Goal: Information Seeking & Learning: Learn about a topic

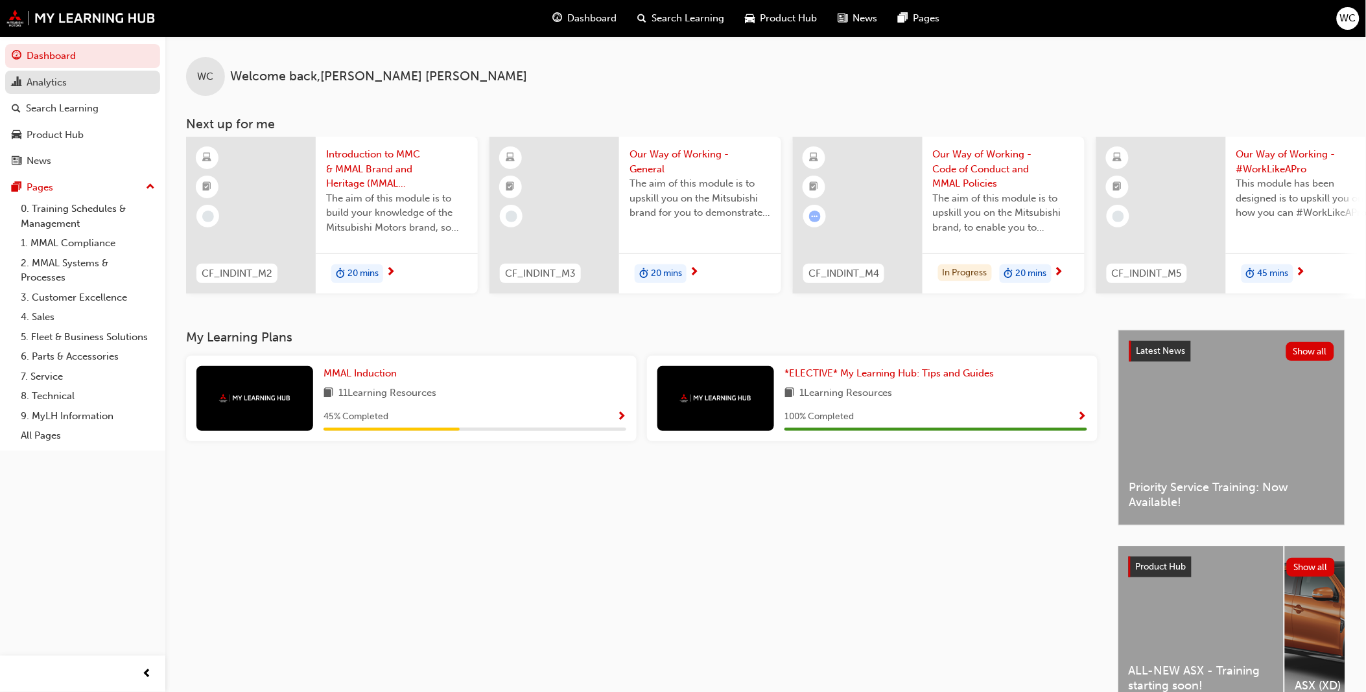
click at [68, 81] on div "Analytics" at bounding box center [83, 83] width 142 height 16
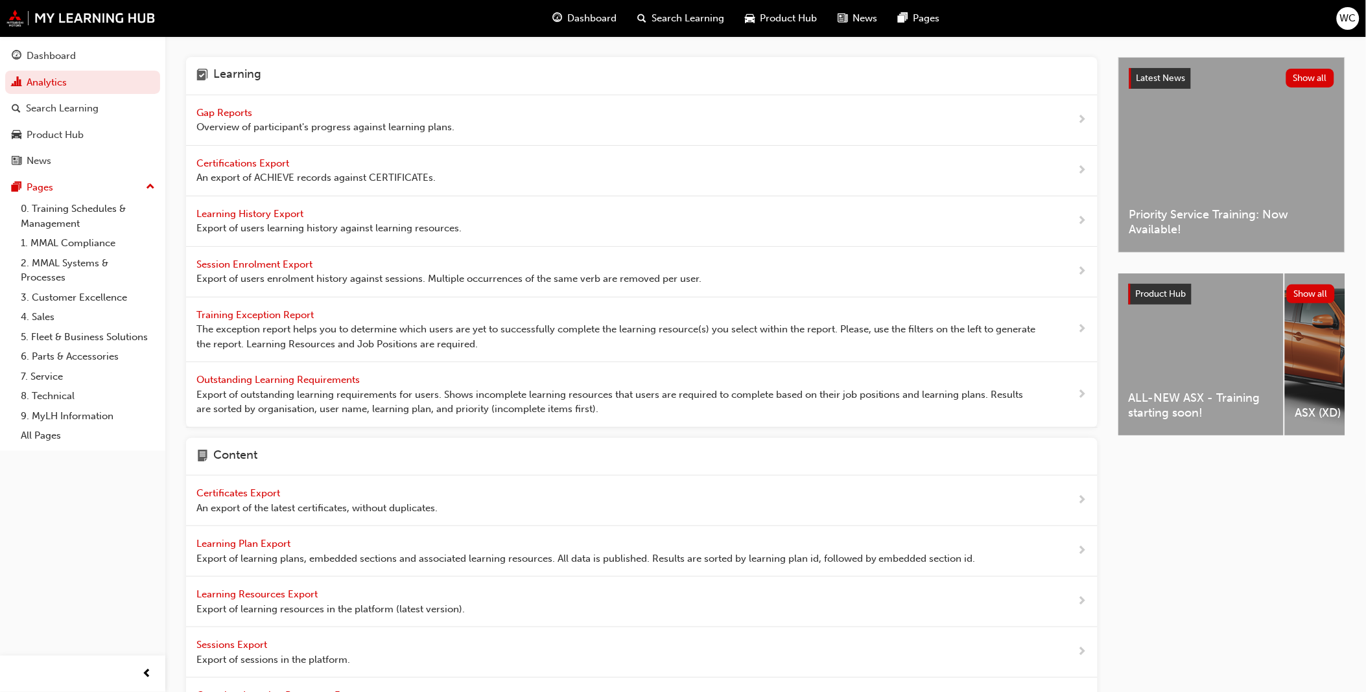
click at [213, 112] on span "Gap Reports" at bounding box center [225, 113] width 58 height 12
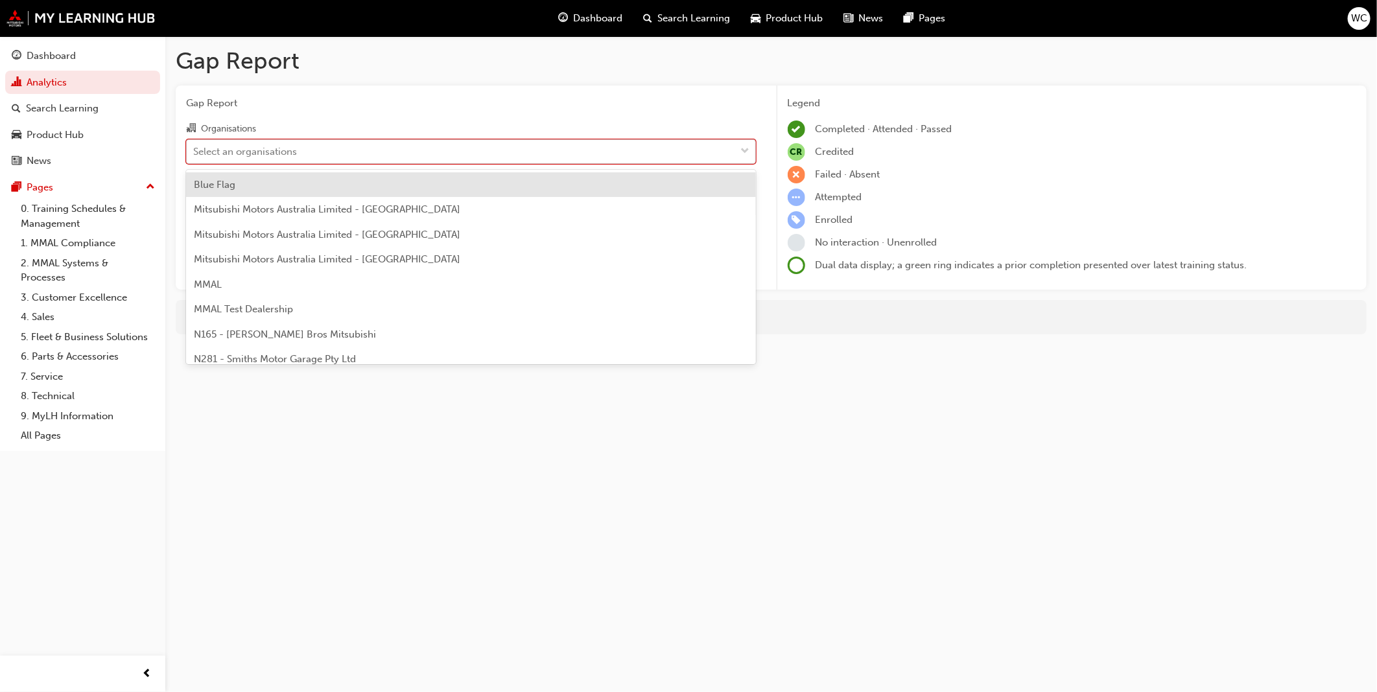
click at [749, 153] on span "down-icon" at bounding box center [745, 151] width 9 height 17
click at [195, 153] on input "Organisations option Blue Flag focused, 1 of 202. 202 results available. Use Up…" at bounding box center [193, 150] width 1 height 11
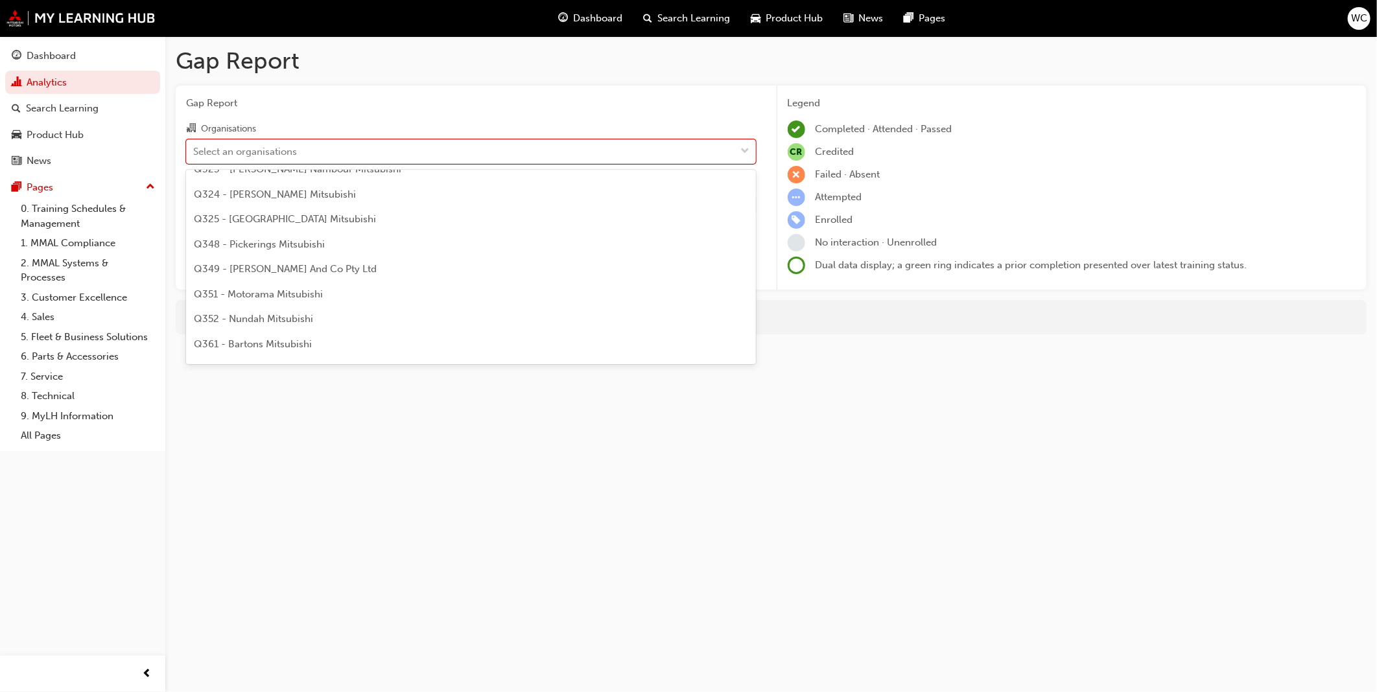
scroll to position [1585, 0]
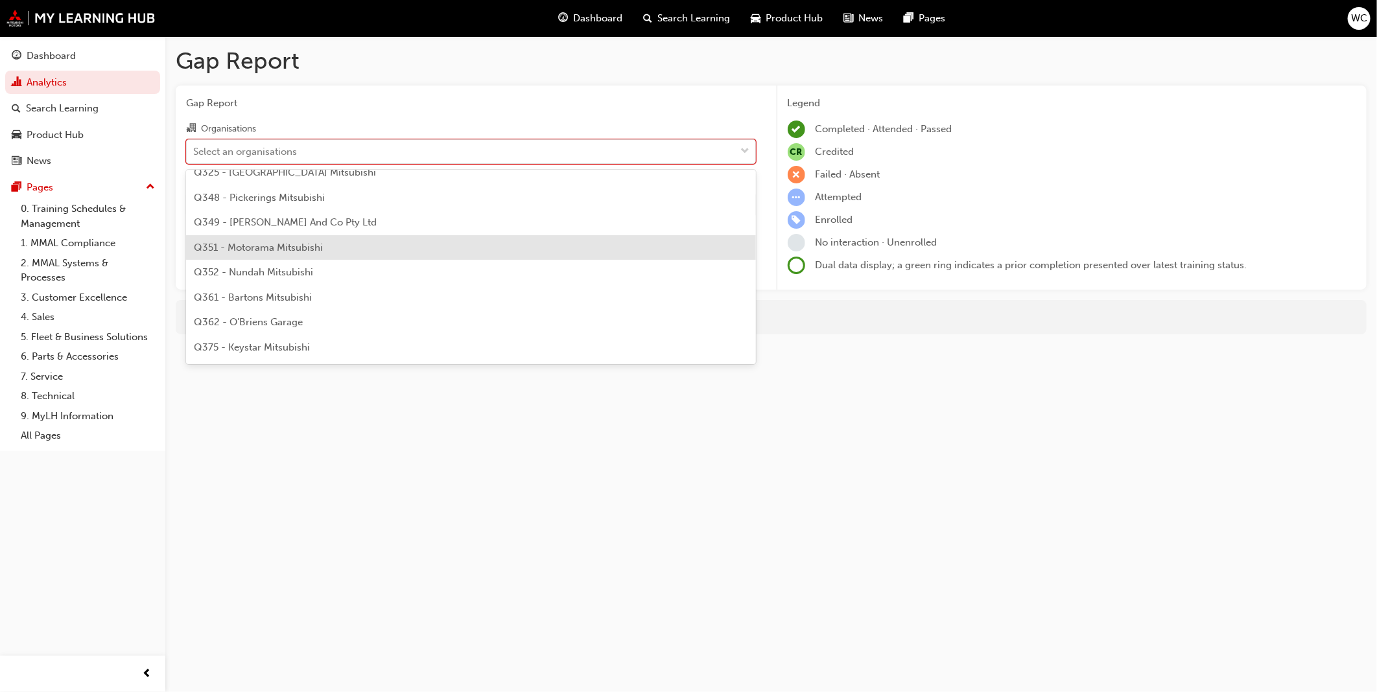
click at [534, 244] on div "Q351 - Motorama Mitsubishi" at bounding box center [471, 247] width 570 height 25
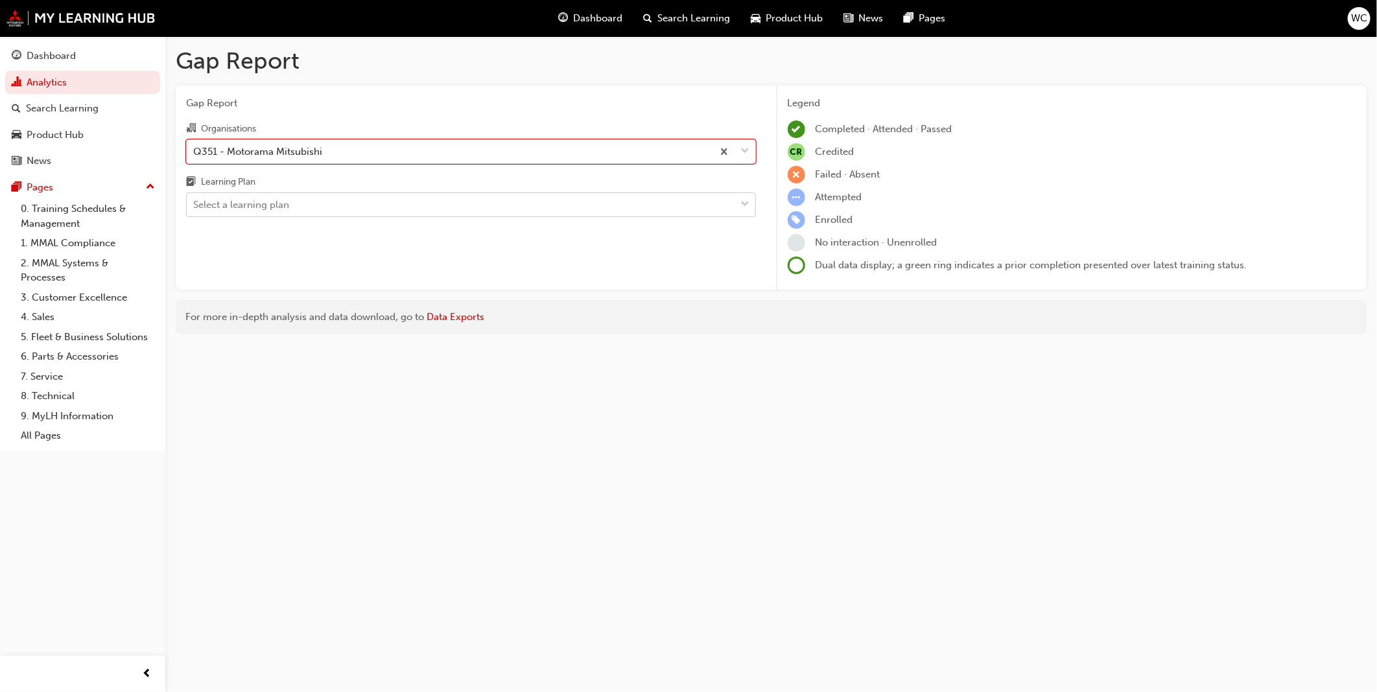
click at [746, 204] on span "down-icon" at bounding box center [745, 204] width 9 height 17
click at [195, 204] on input "Learning Plan Select a learning plan" at bounding box center [193, 204] width 1 height 11
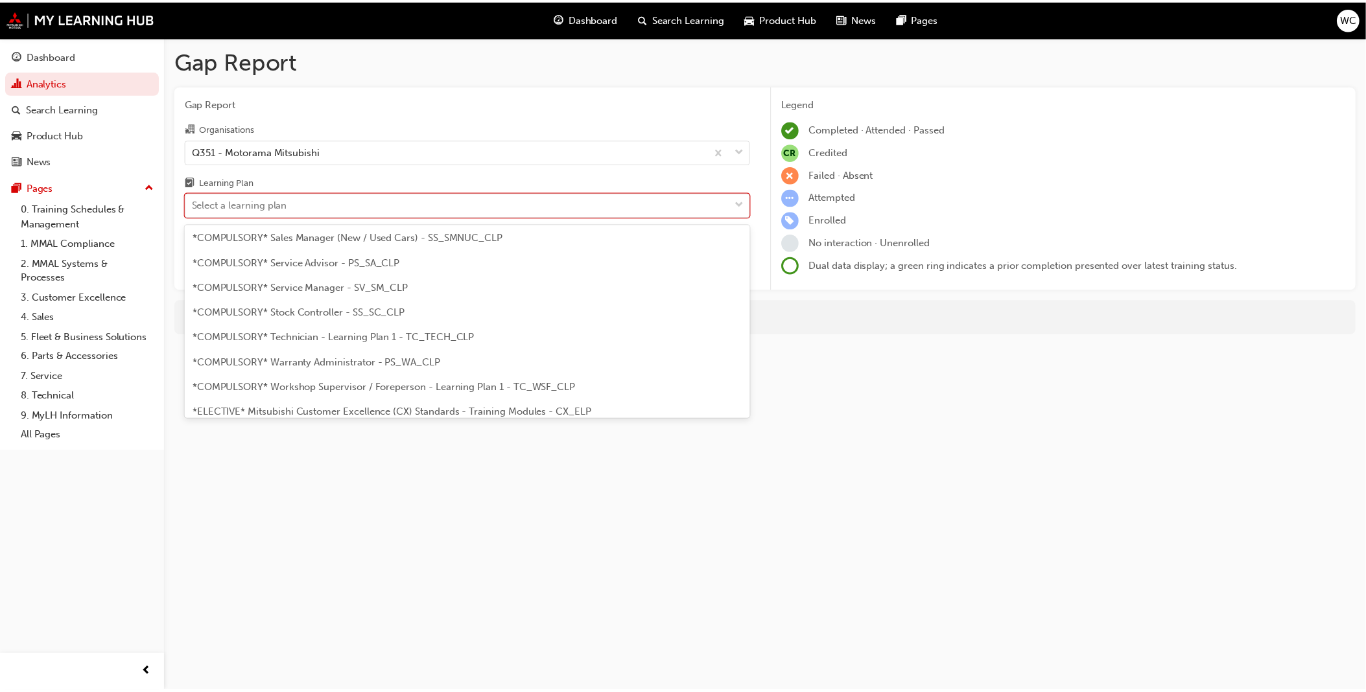
scroll to position [432, 0]
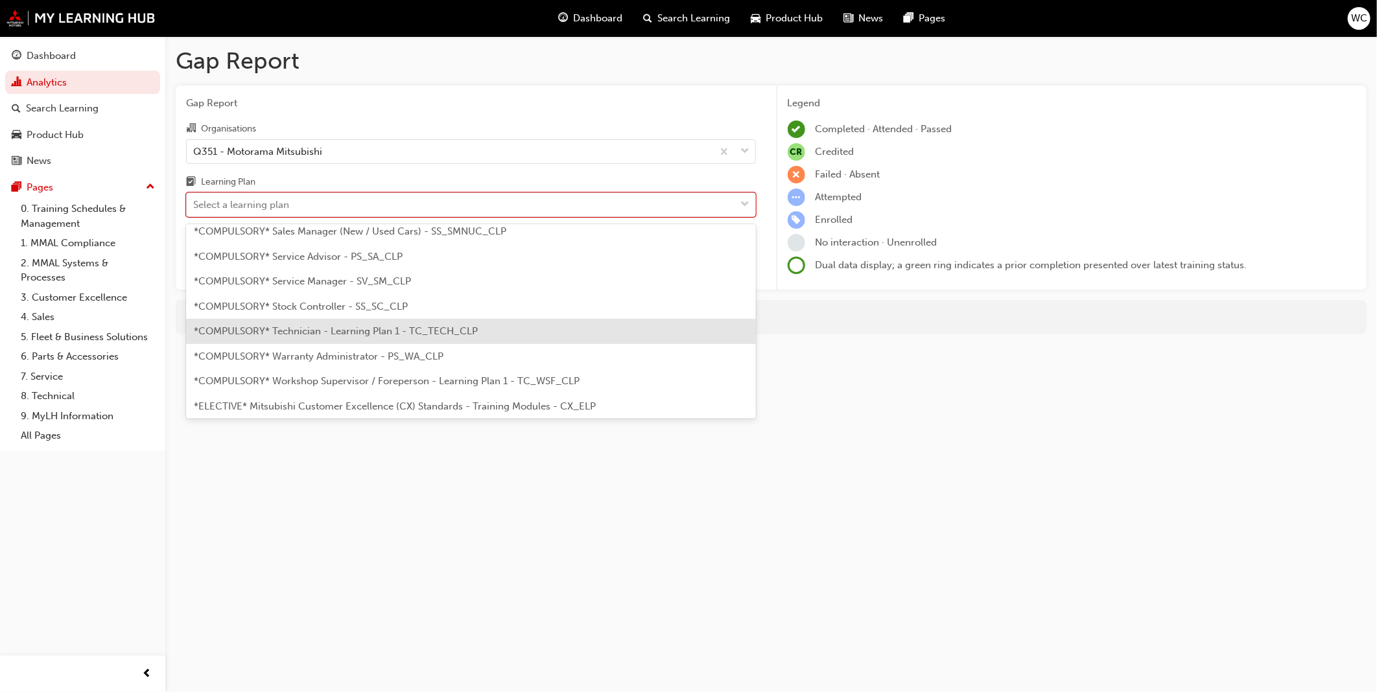
click at [480, 333] on div "*COMPULSORY* Technician - Learning Plan 1 - TC_TECH_CLP" at bounding box center [471, 331] width 570 height 25
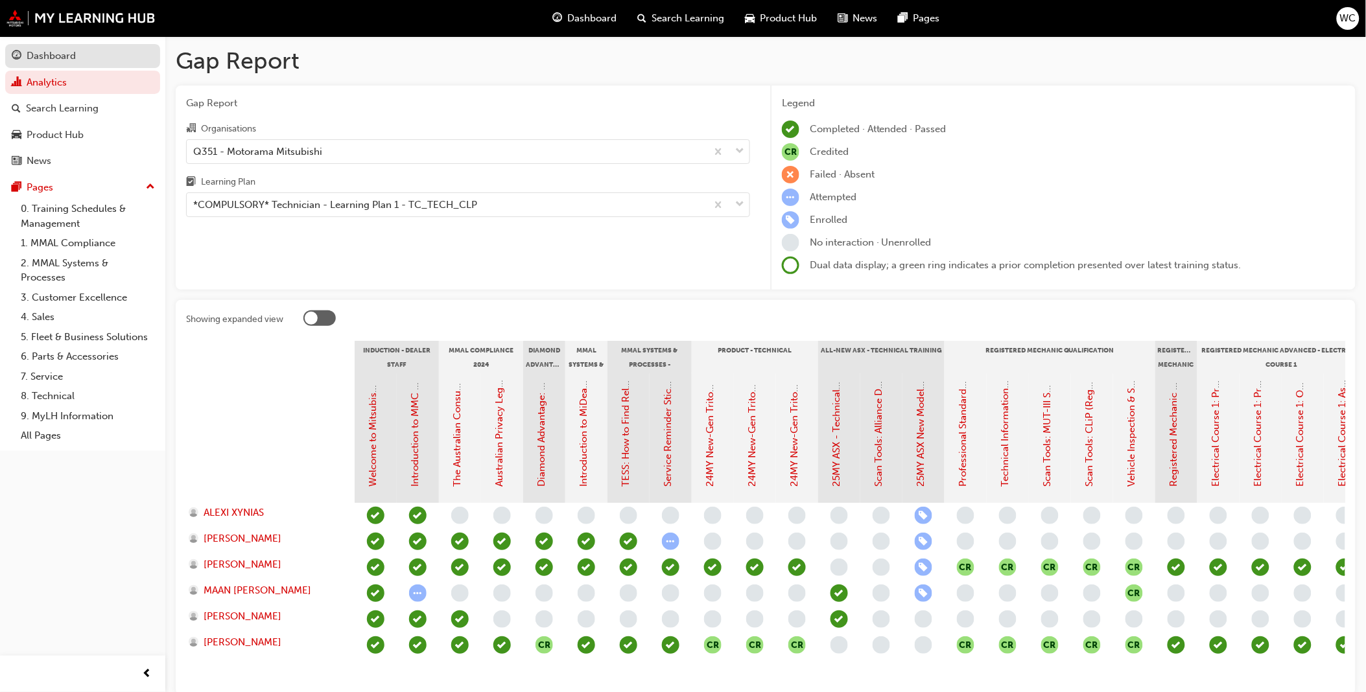
click at [48, 54] on div "Dashboard" at bounding box center [51, 56] width 49 height 15
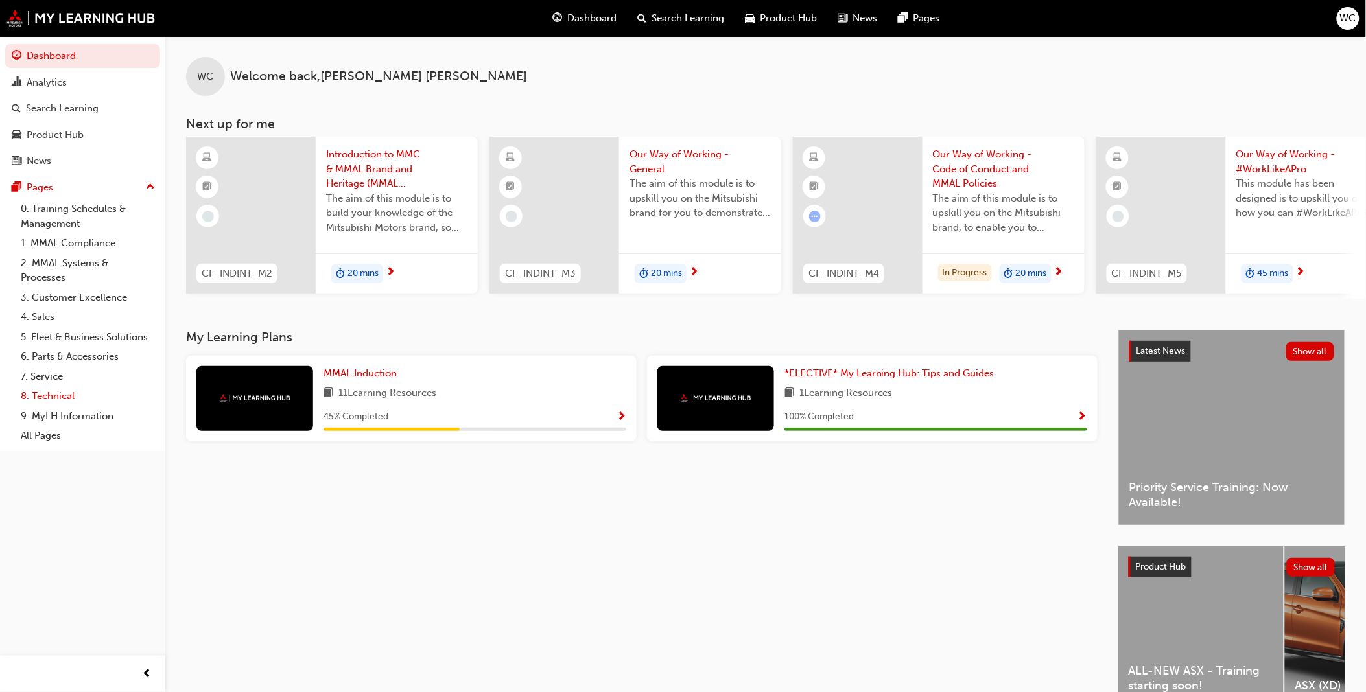
click at [50, 398] on link "8. Technical" at bounding box center [88, 396] width 145 height 20
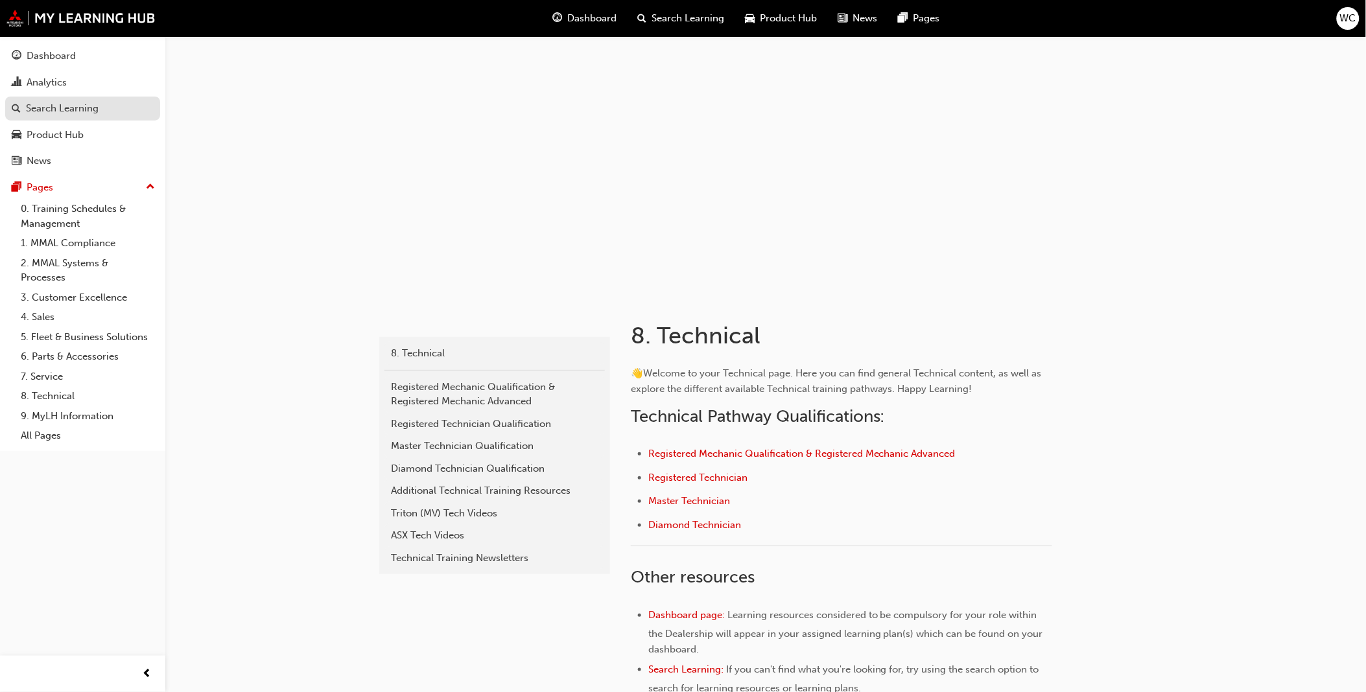
click at [69, 102] on div "Search Learning" at bounding box center [62, 108] width 73 height 15
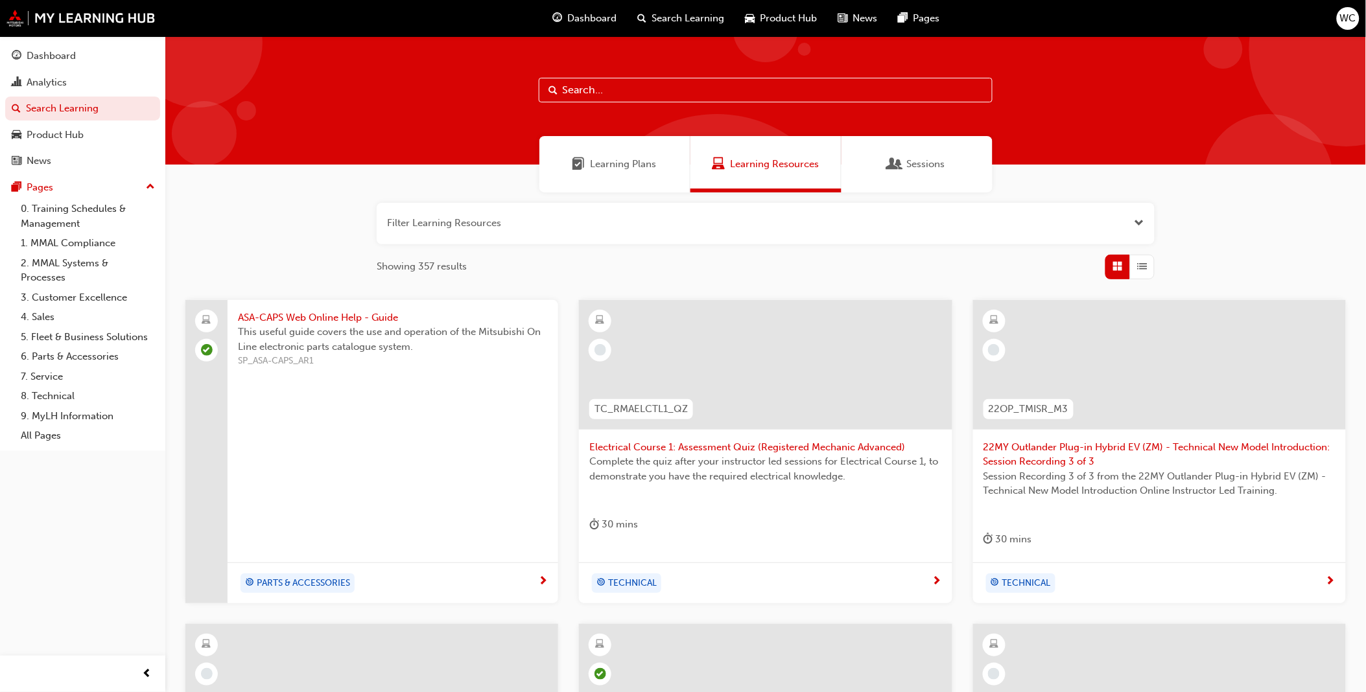
click at [578, 91] on input "text" at bounding box center [766, 90] width 454 height 25
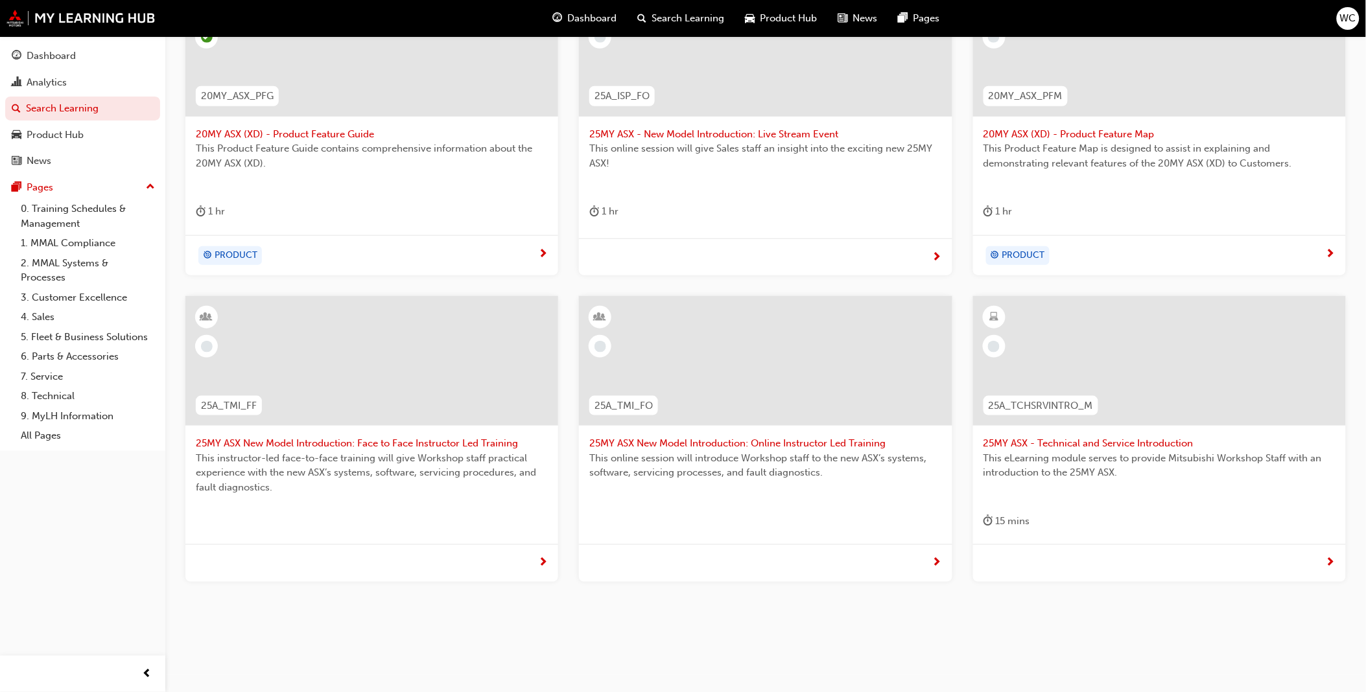
scroll to position [329, 0]
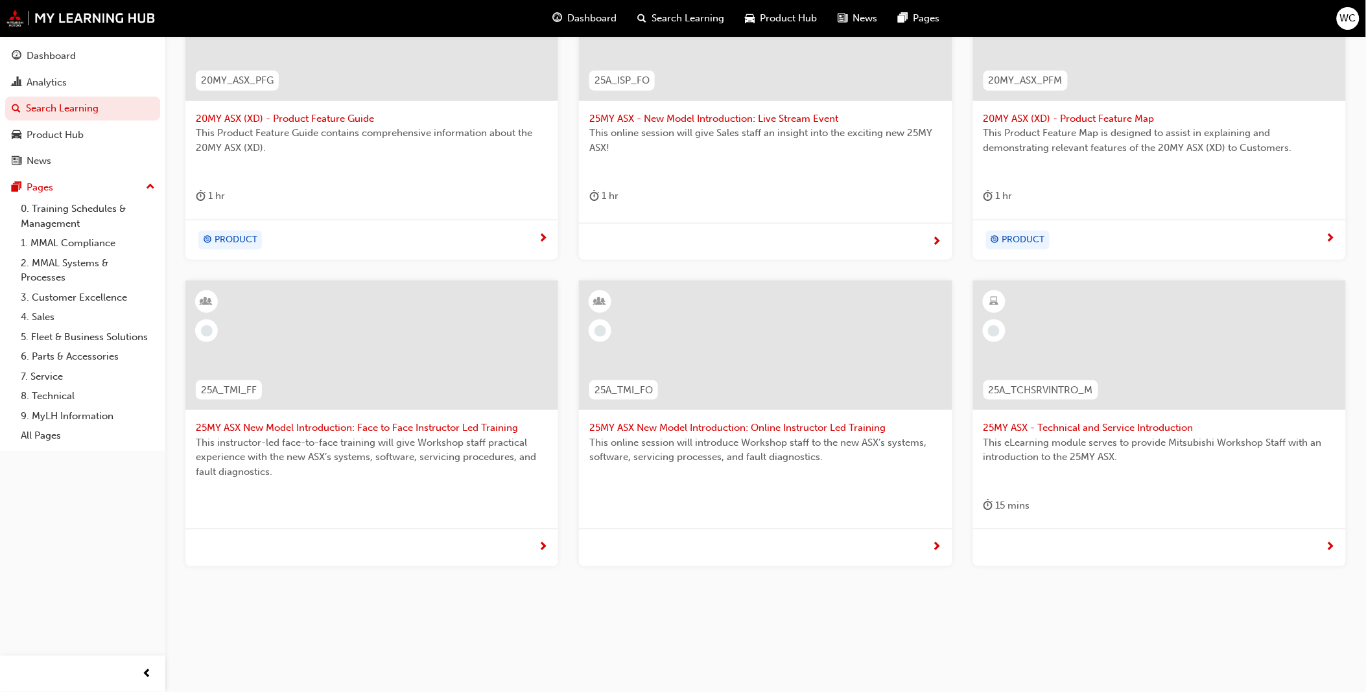
type input "asx"
click at [1330, 543] on span "next-icon" at bounding box center [1331, 549] width 10 height 12
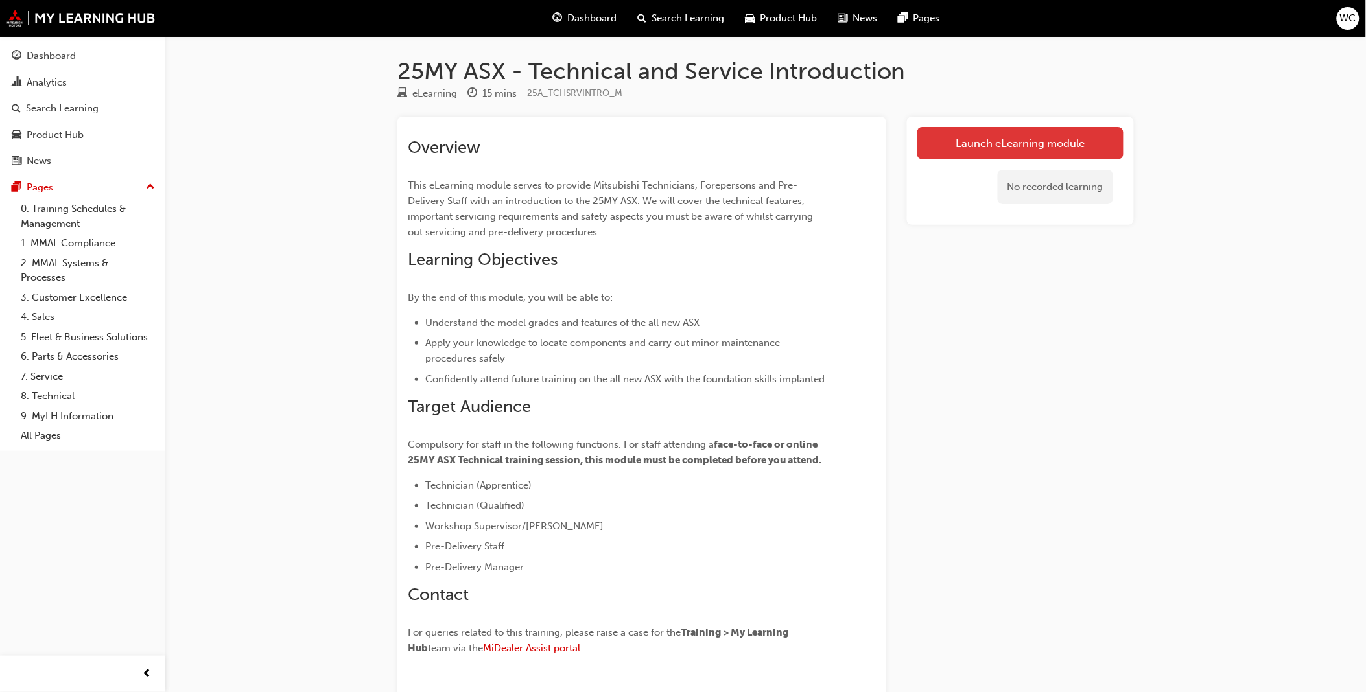
click at [983, 145] on link "Launch eLearning module" at bounding box center [1020, 143] width 206 height 32
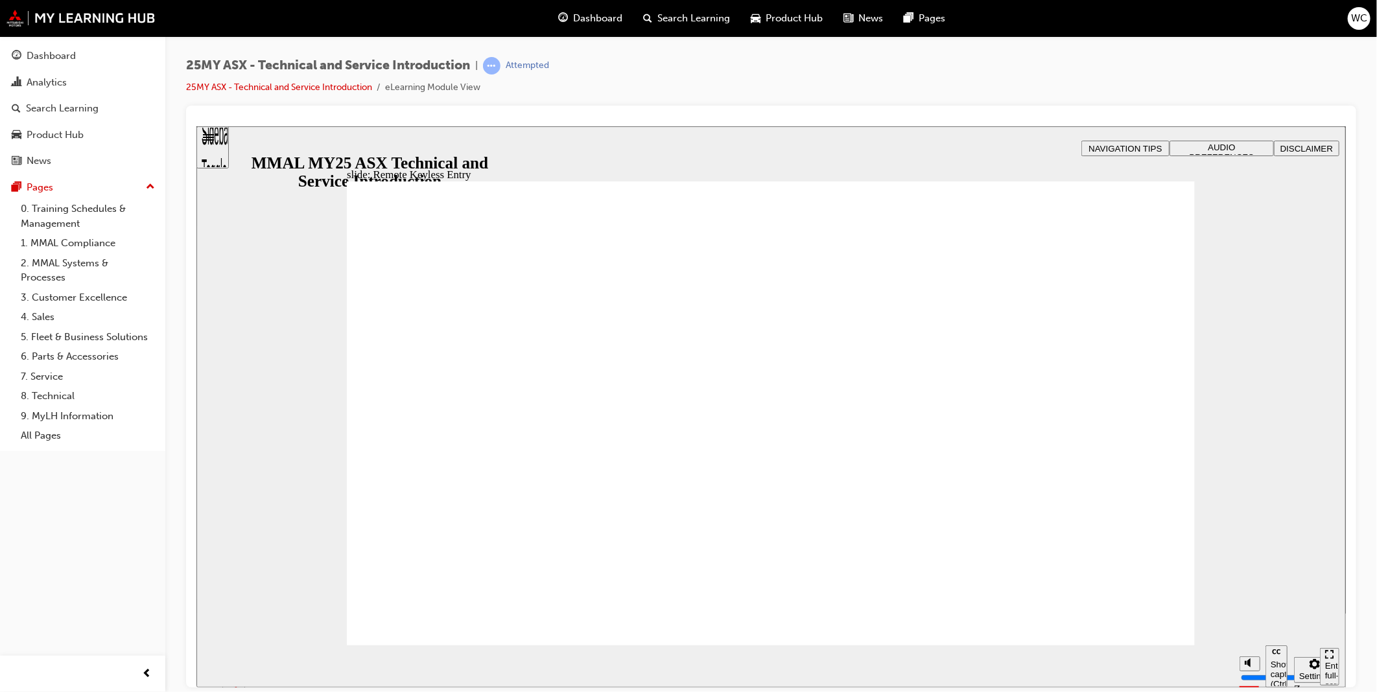
type input "21"
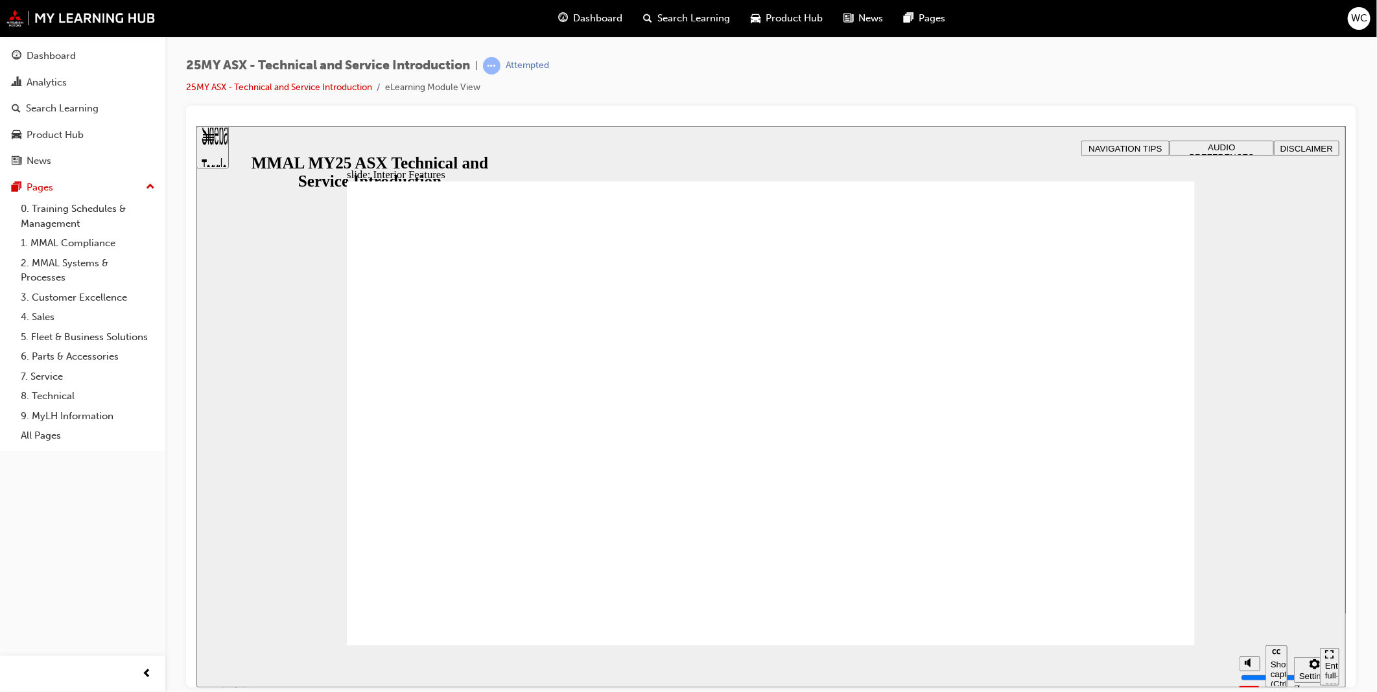
type input "17"
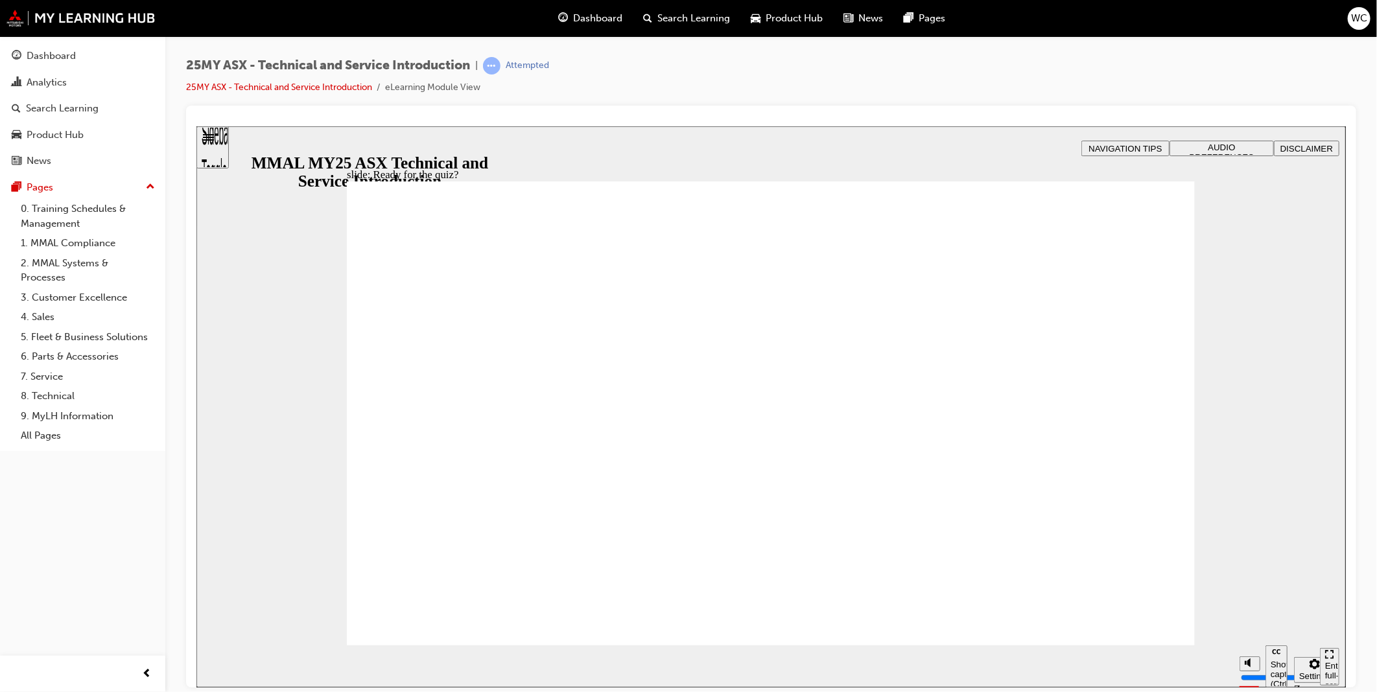
radio input "true"
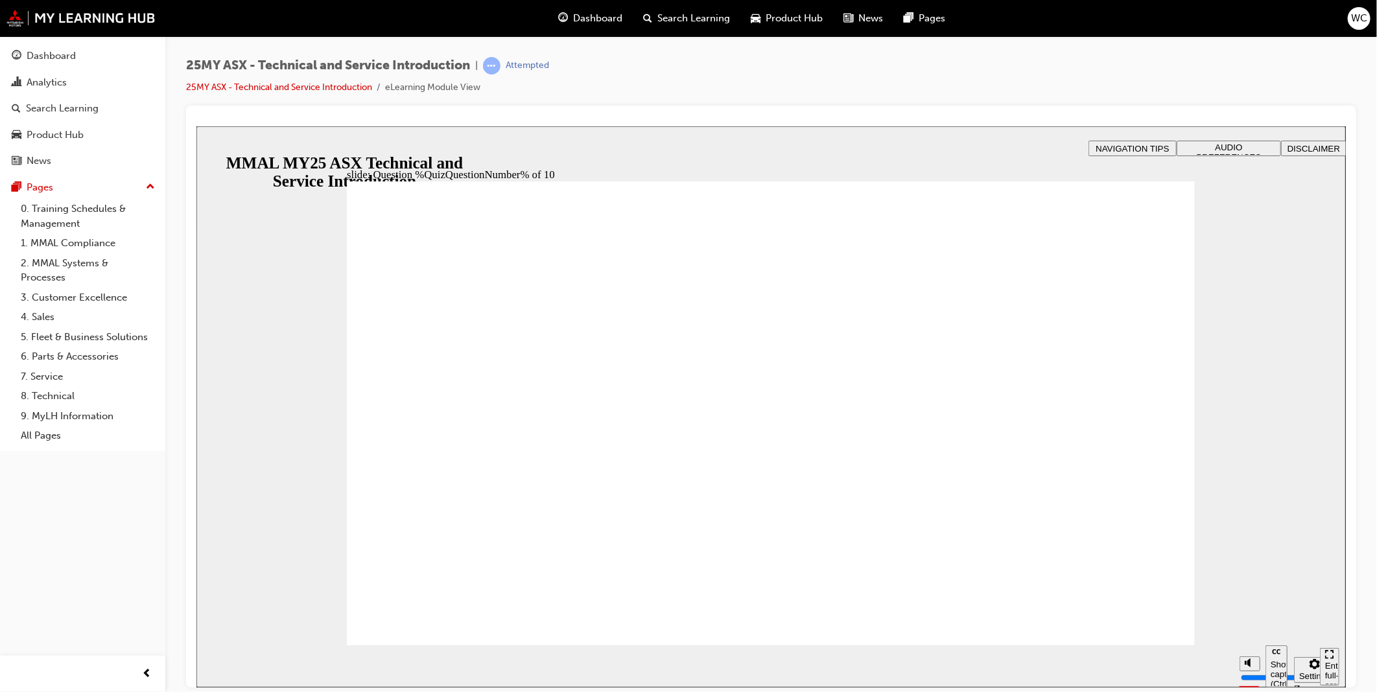
radio input "true"
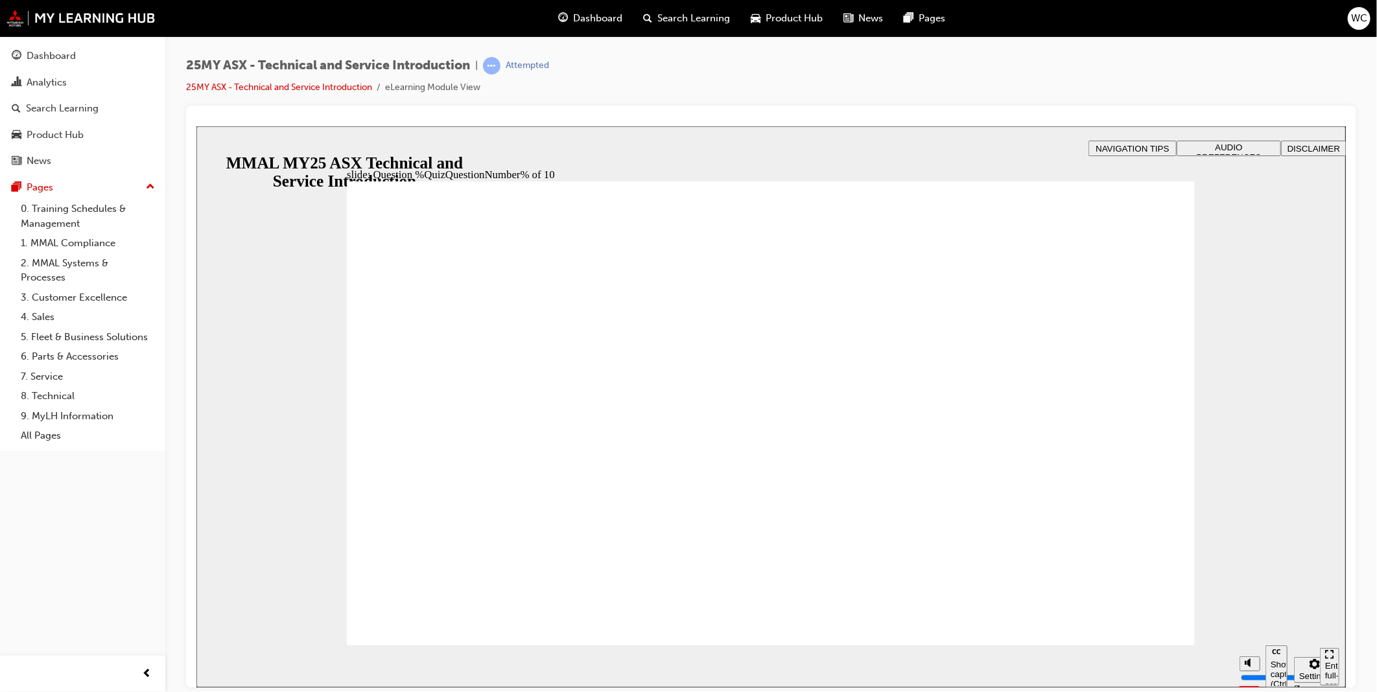
radio input "true"
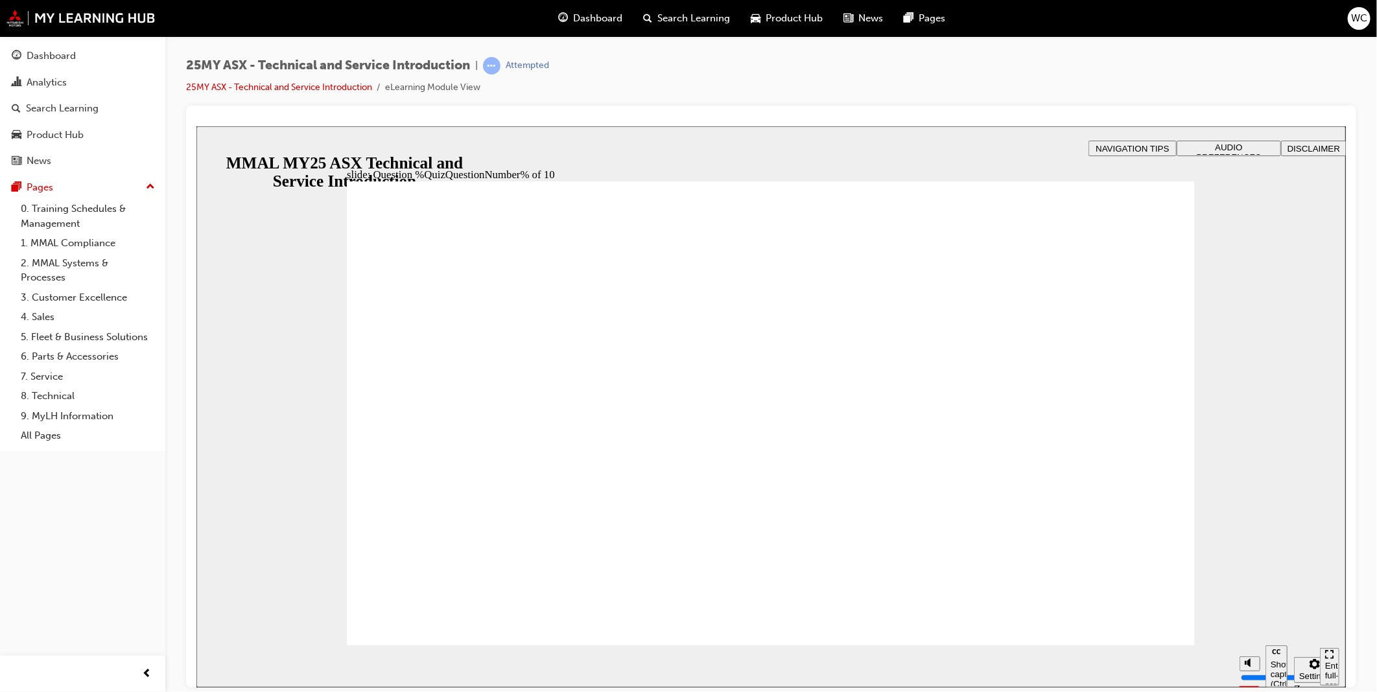
radio input "true"
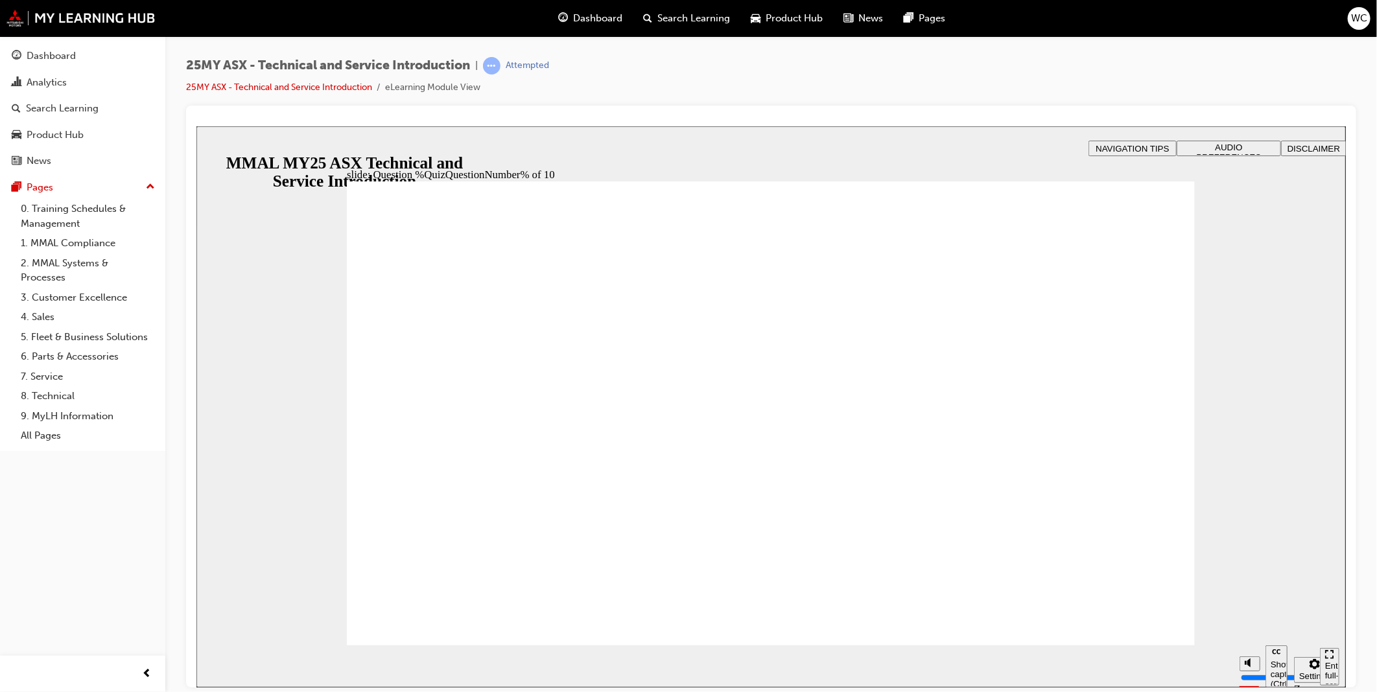
radio input "true"
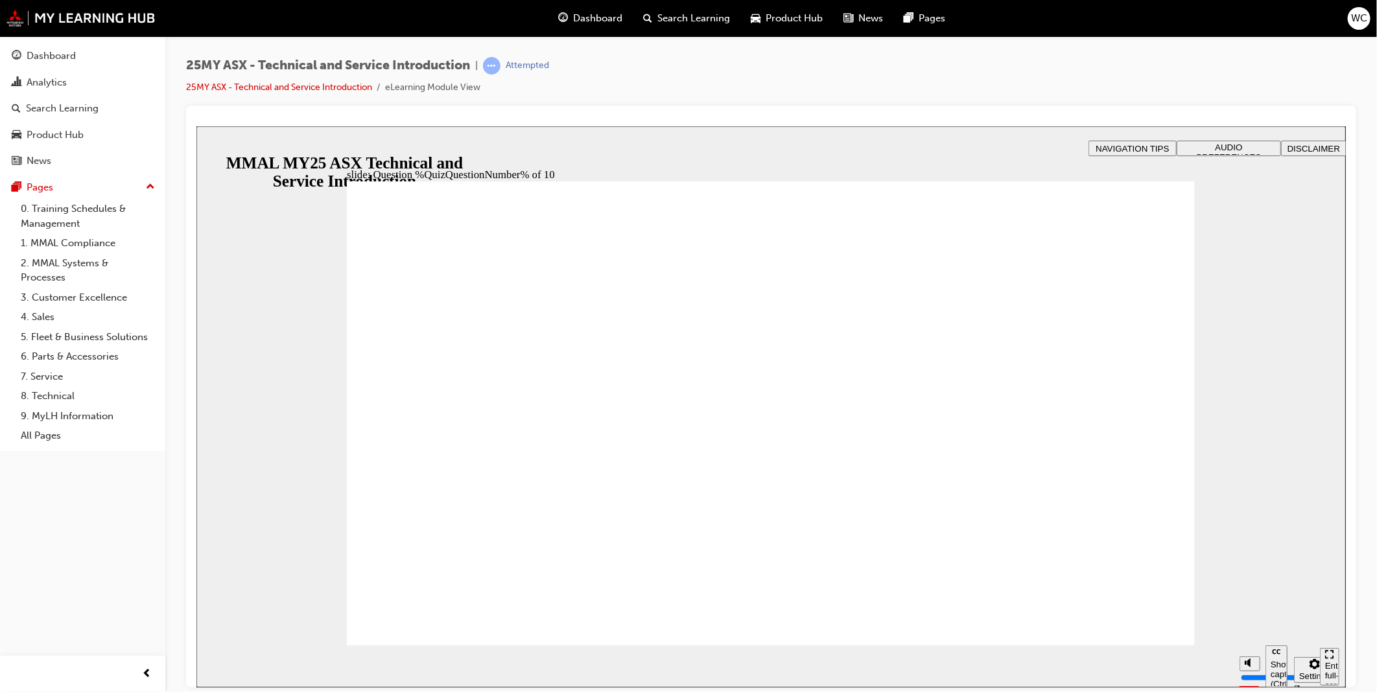
radio input "true"
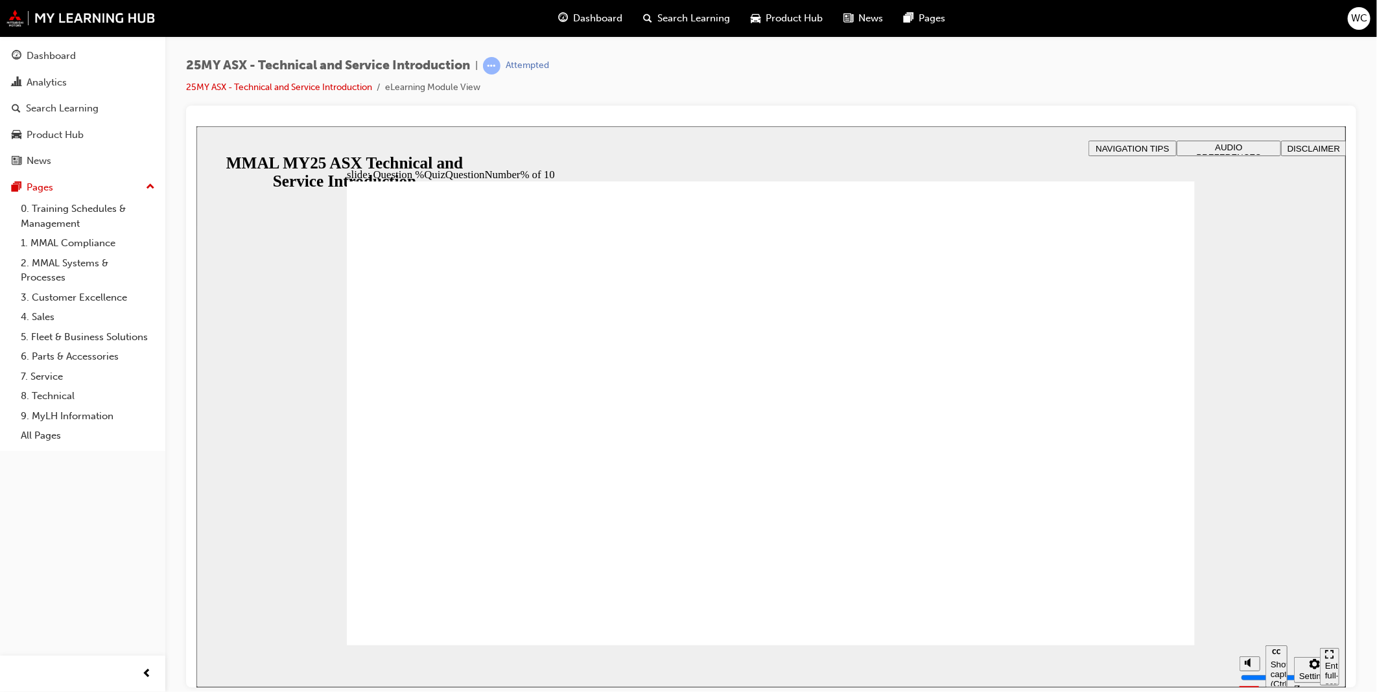
radio input "true"
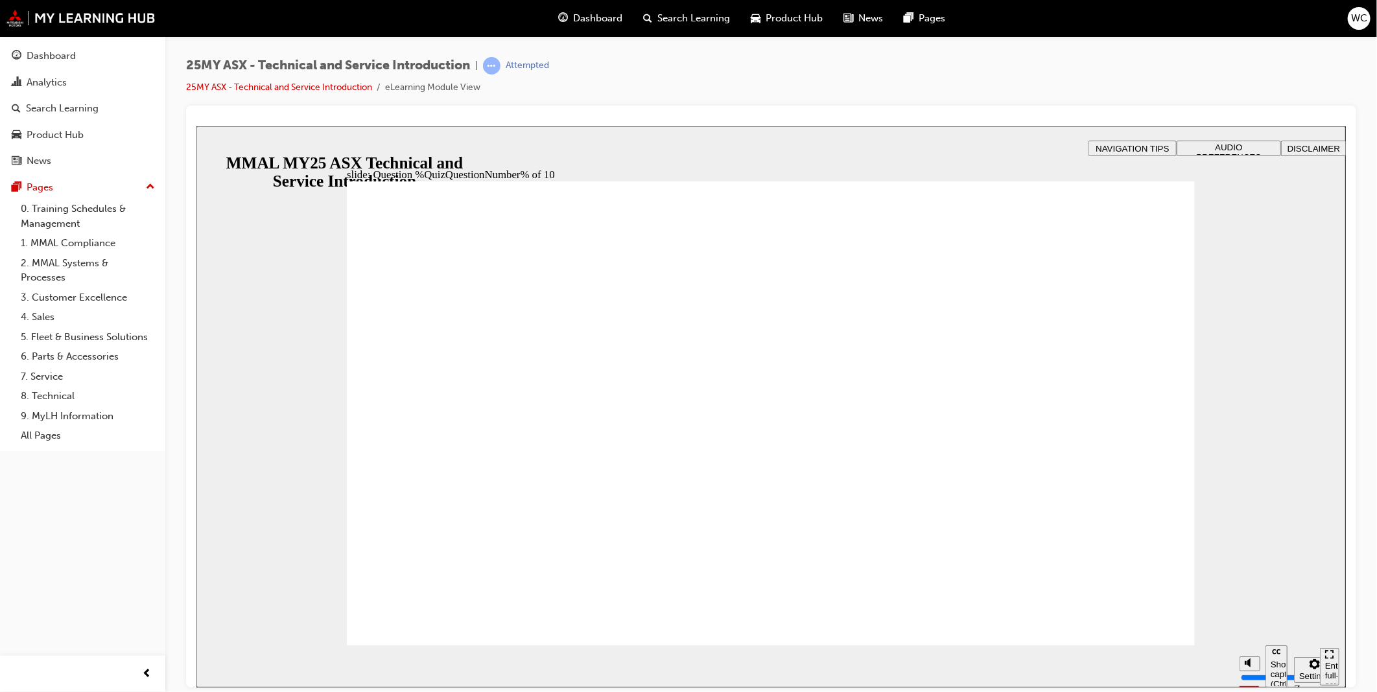
radio input "true"
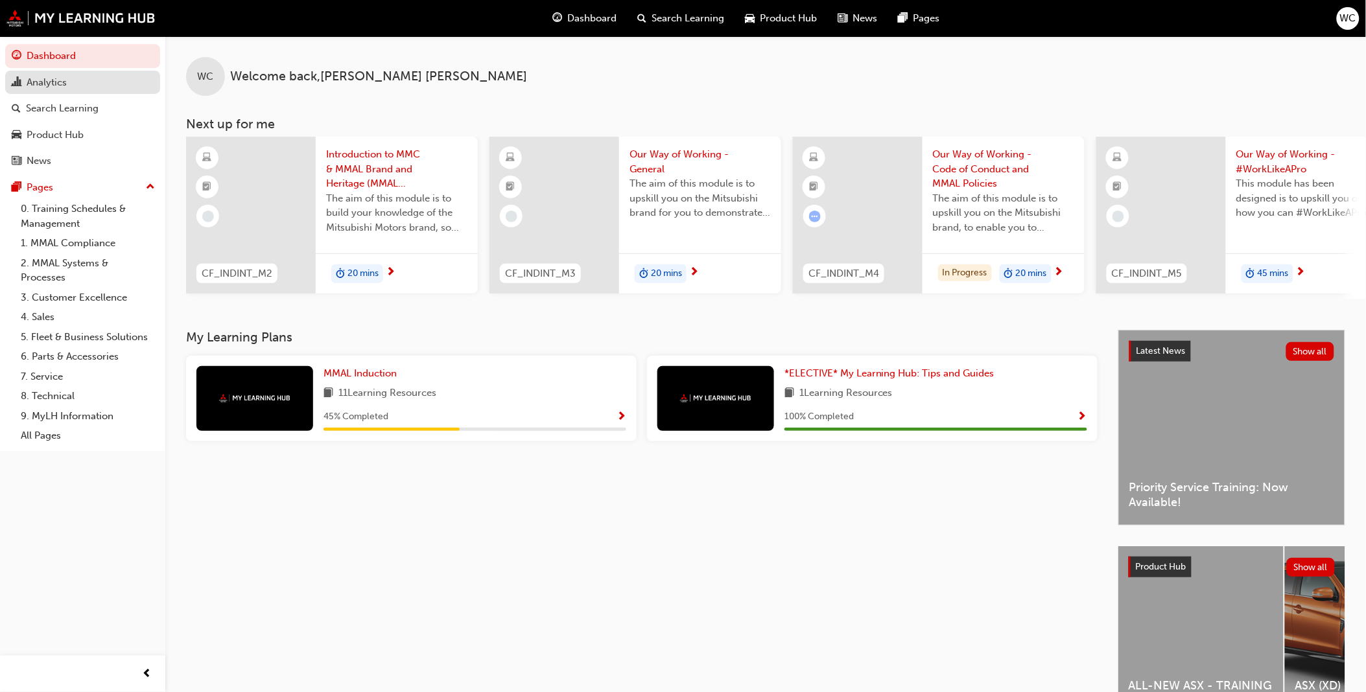
click at [48, 81] on div "Analytics" at bounding box center [47, 82] width 40 height 15
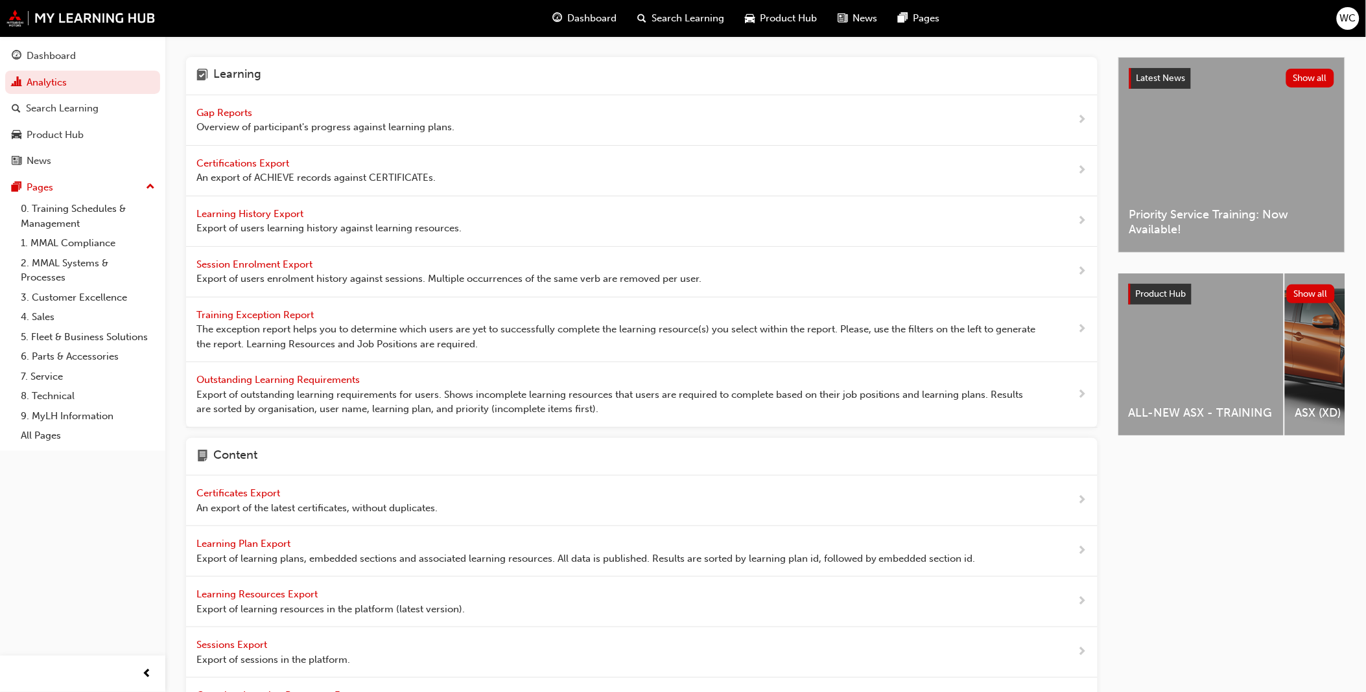
click at [219, 113] on span "Gap Reports" at bounding box center [225, 113] width 58 height 12
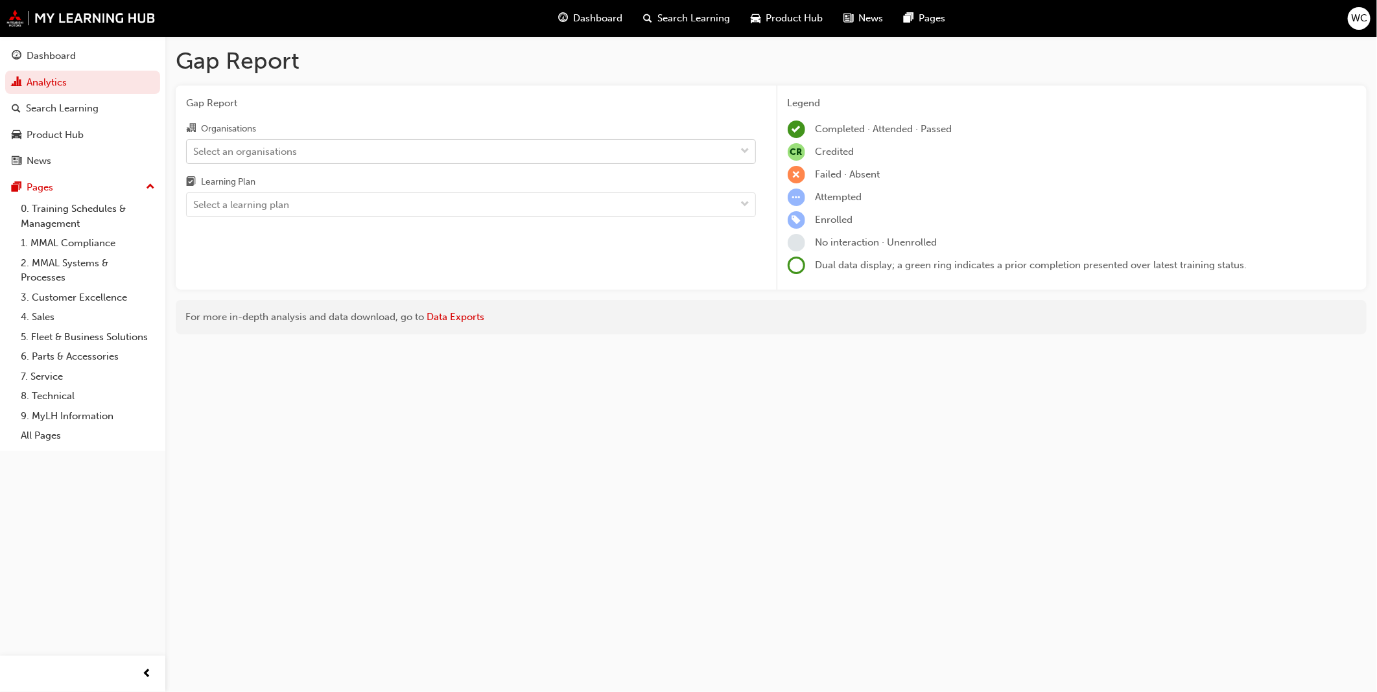
click at [742, 151] on span "down-icon" at bounding box center [745, 151] width 9 height 17
click at [195, 151] on input "Organisations Select an organisations" at bounding box center [193, 150] width 1 height 11
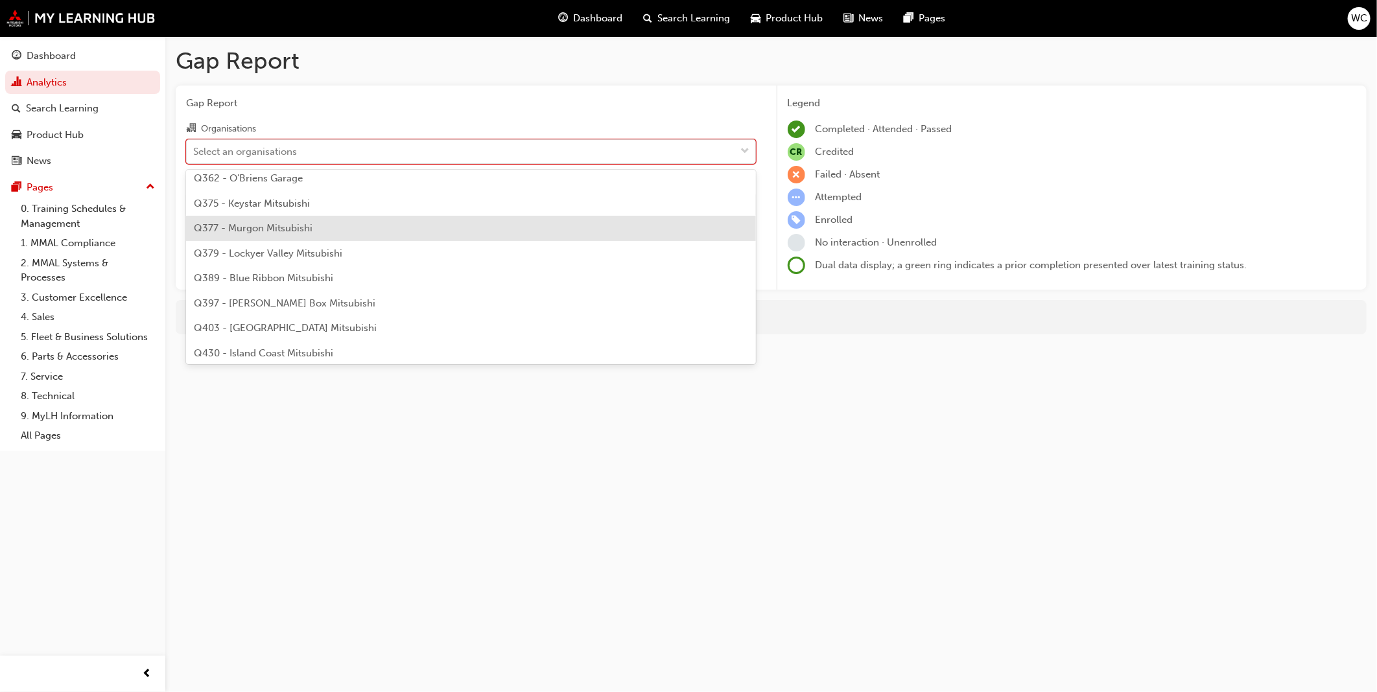
scroll to position [1872, 0]
click at [588, 232] on div "Q435 - Callide Valley Mitsubishi" at bounding box center [471, 234] width 570 height 25
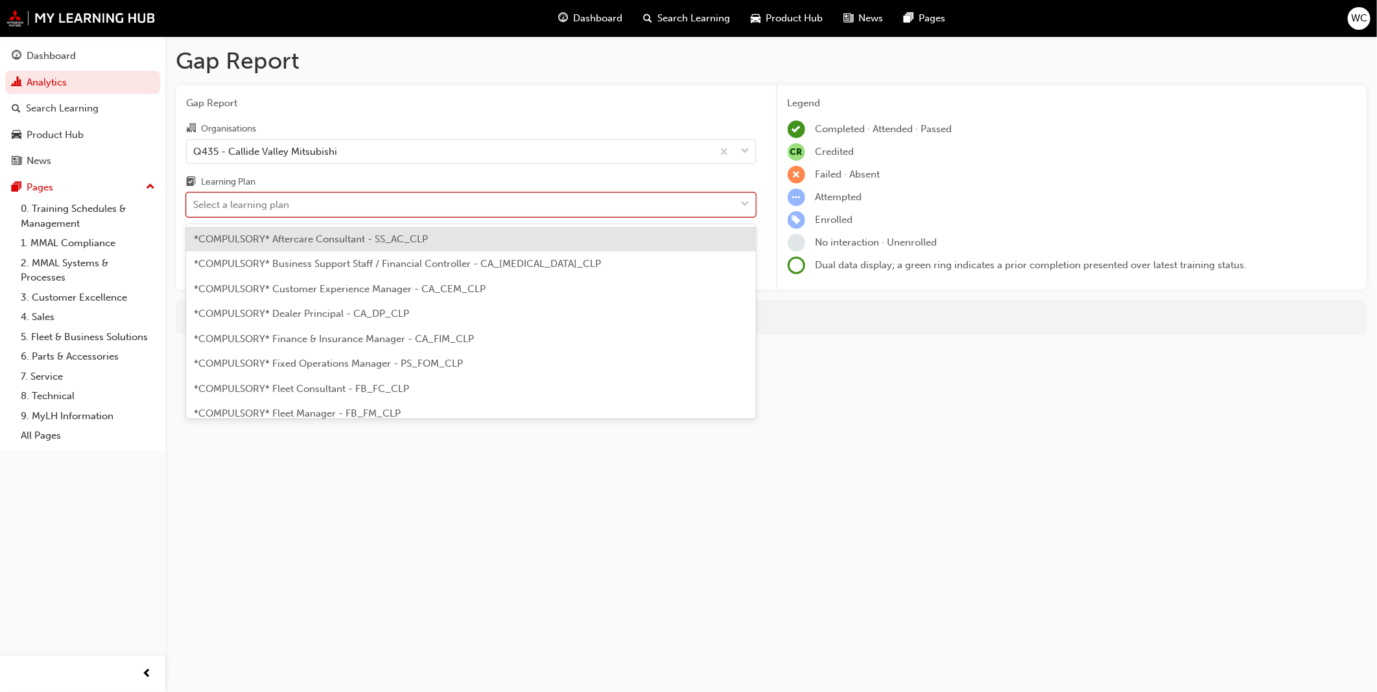
click at [742, 204] on span "down-icon" at bounding box center [745, 204] width 9 height 17
click at [195, 204] on input "Learning Plan option *COMPULSORY* Aftercare Consultant - SS_AC_CLP focused, 1 o…" at bounding box center [193, 204] width 1 height 11
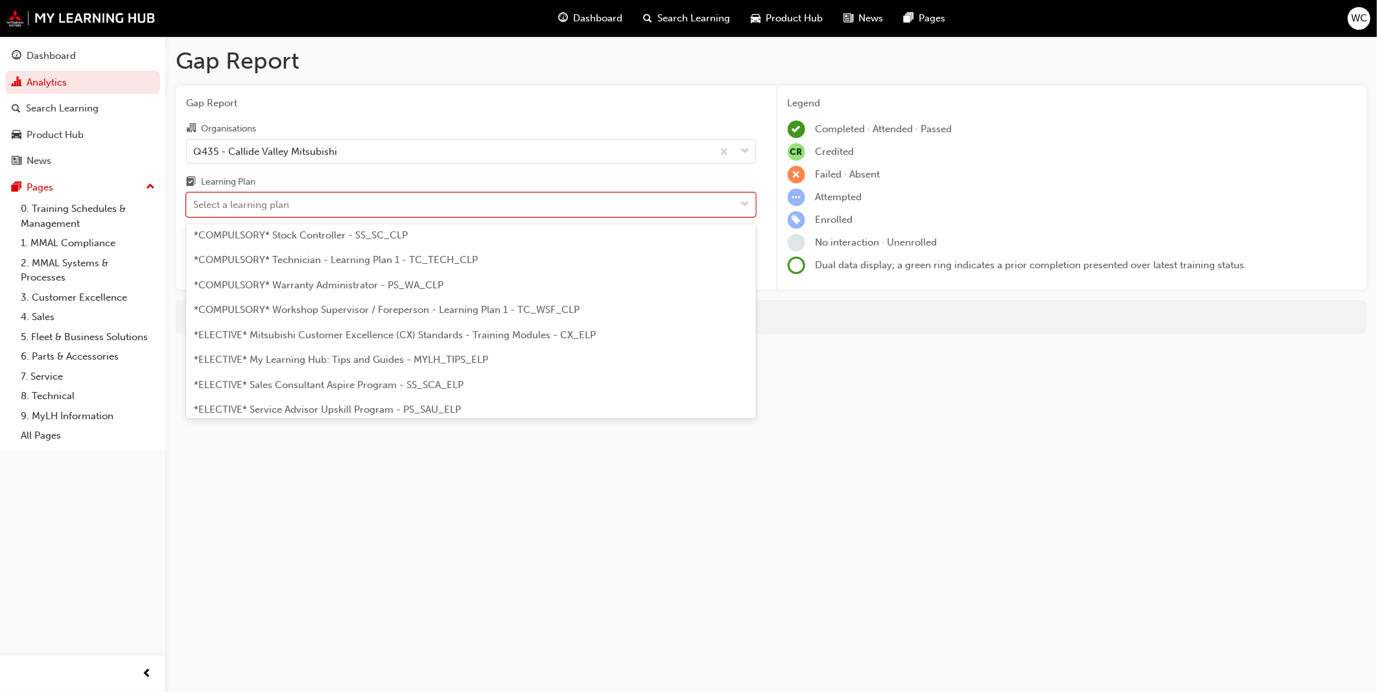
scroll to position [504, 0]
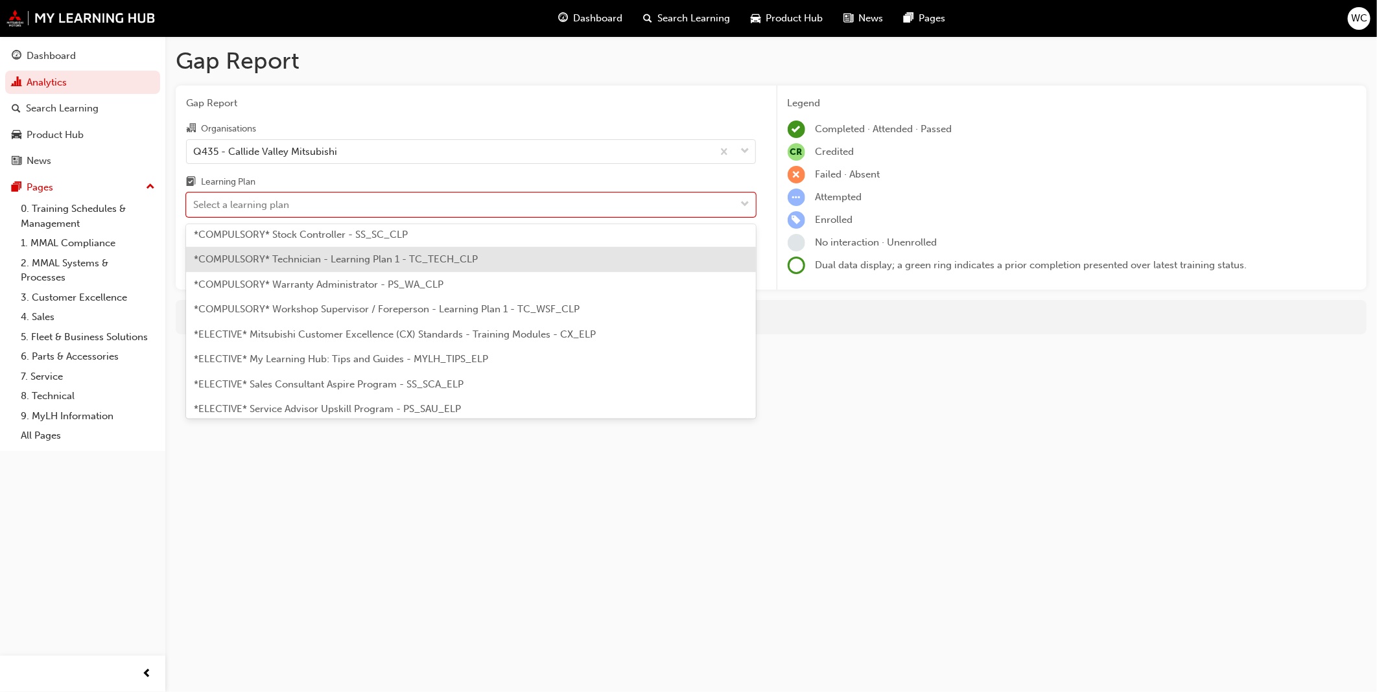
click at [554, 256] on div "*COMPULSORY* Technician - Learning Plan 1 - TC_TECH_CLP" at bounding box center [471, 259] width 570 height 25
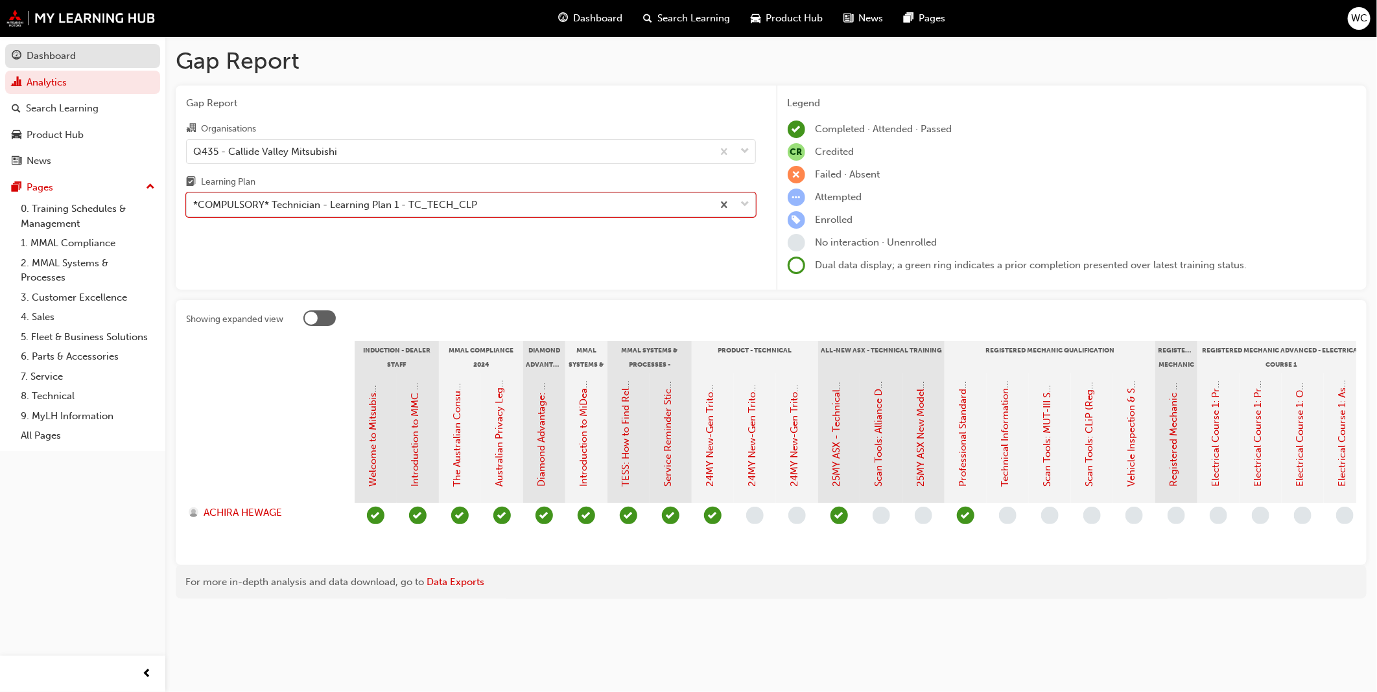
click at [56, 55] on div "Dashboard" at bounding box center [51, 56] width 49 height 15
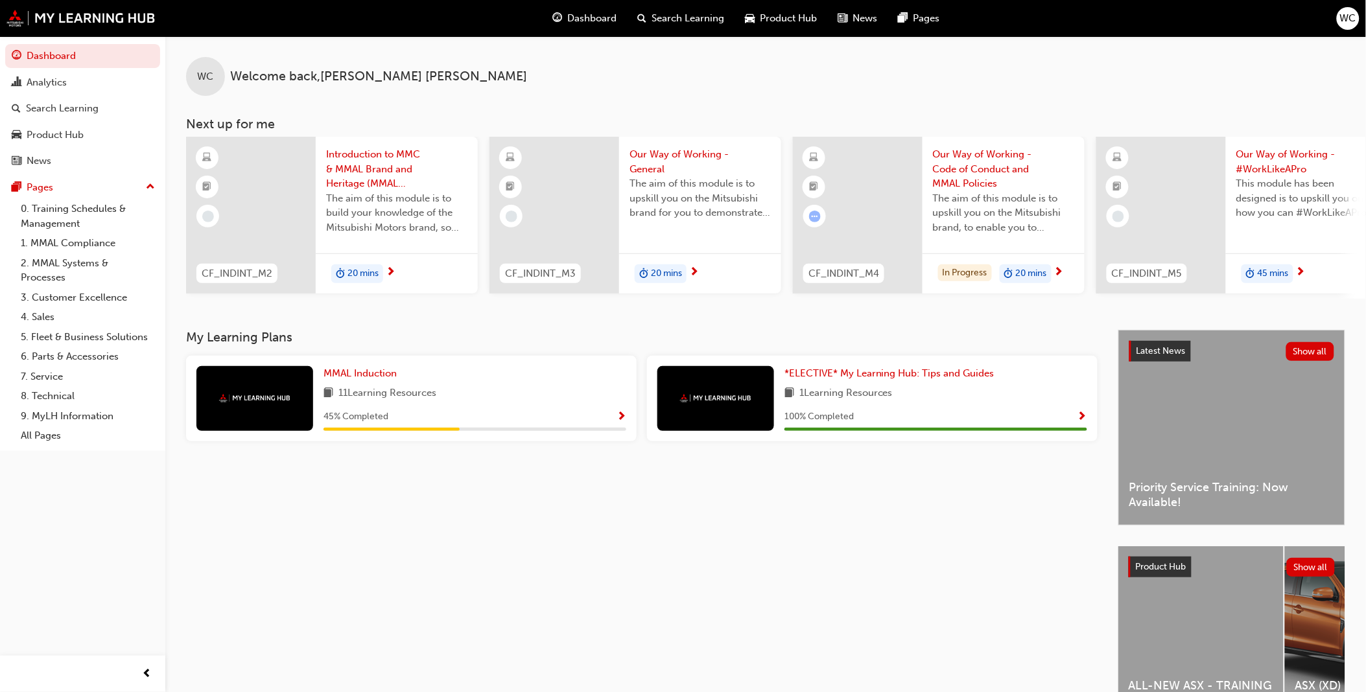
click at [545, 596] on div "My Learning Plans MMAL Induction 11 Learning Resources 45 % Completed *ELECTIVE…" at bounding box center [652, 531] width 932 height 402
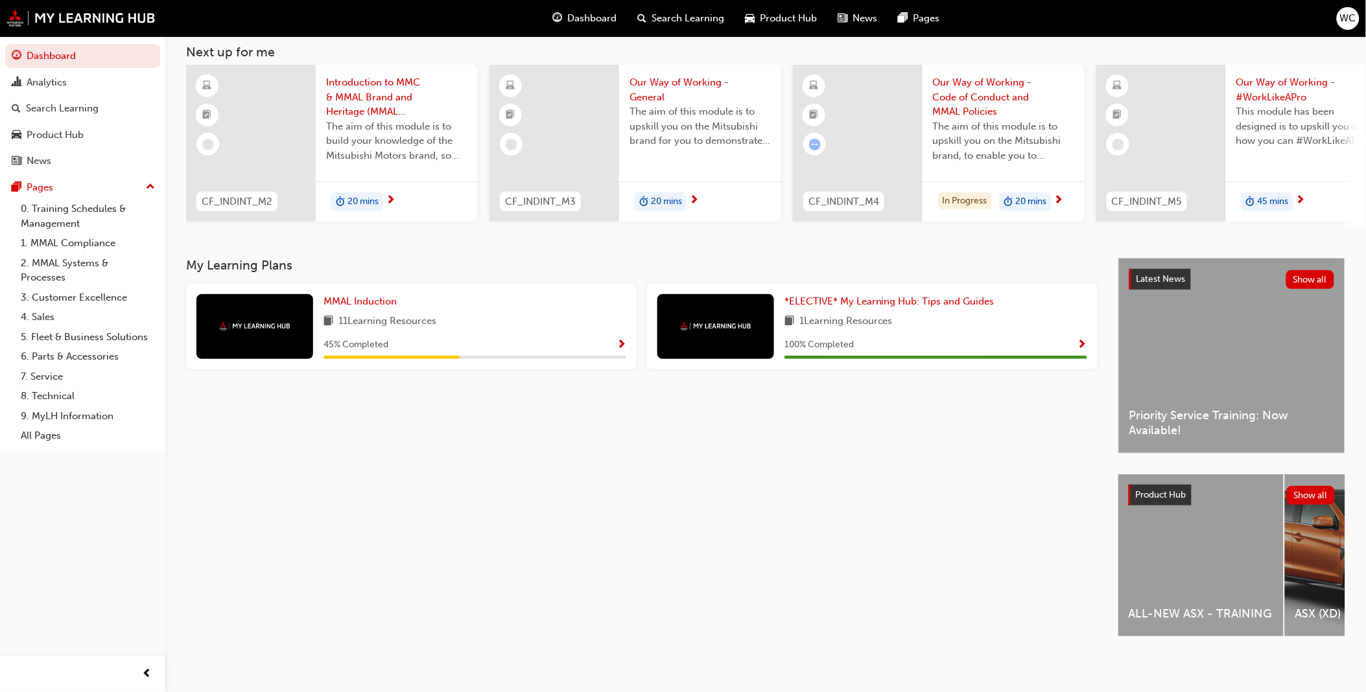
scroll to position [81, 0]
click at [1172, 532] on div "ALL-NEW ASX - TRAINING" at bounding box center [1200, 556] width 165 height 162
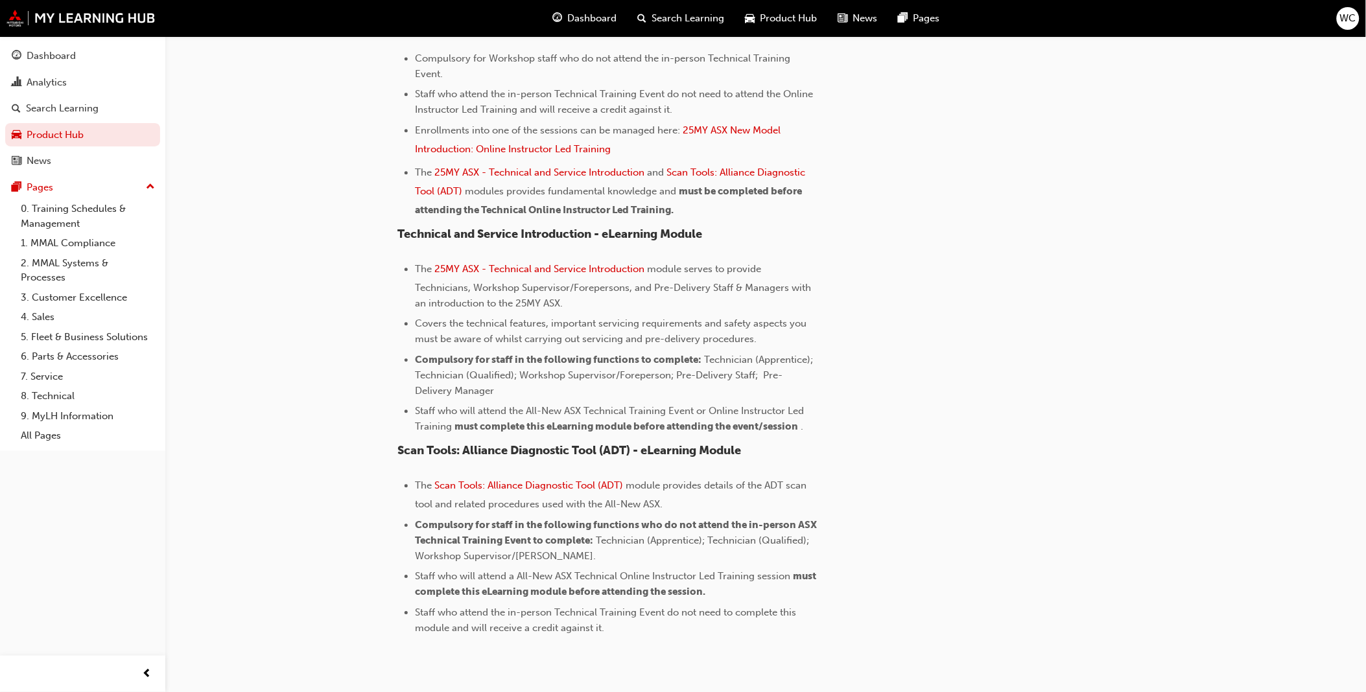
scroll to position [989, 0]
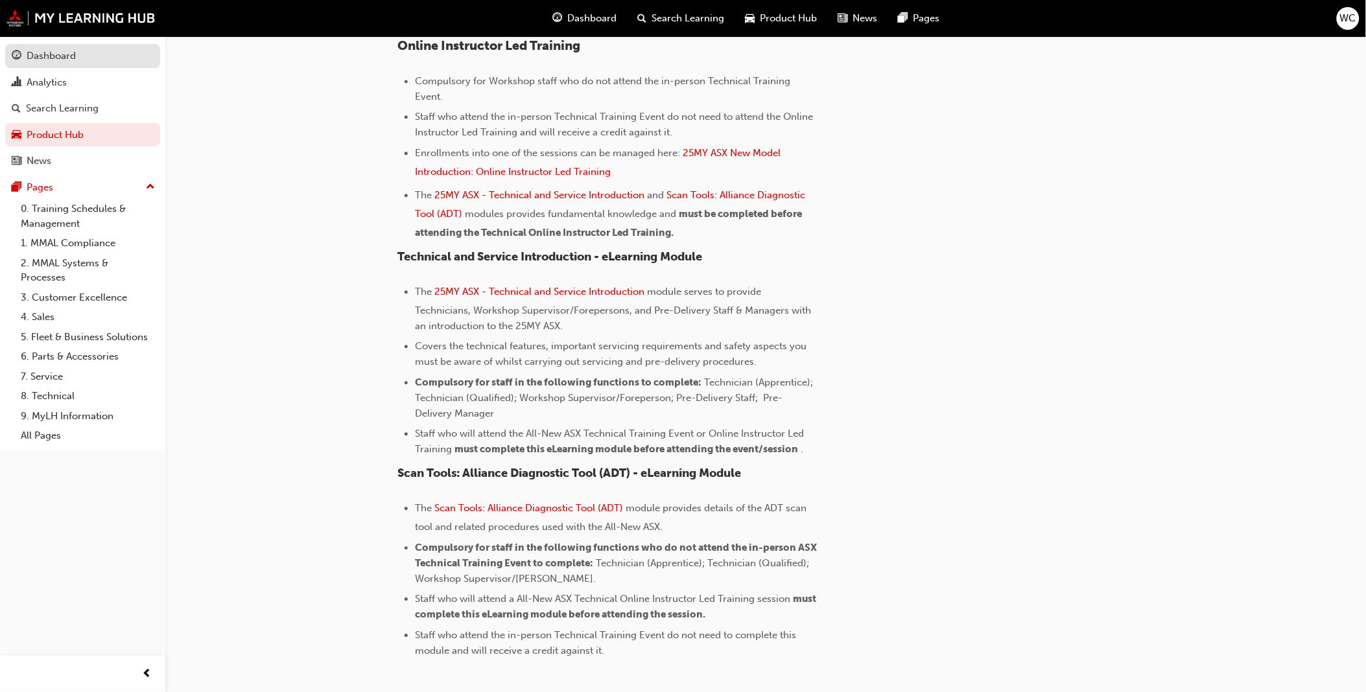
click at [58, 52] on div "Dashboard" at bounding box center [51, 56] width 49 height 15
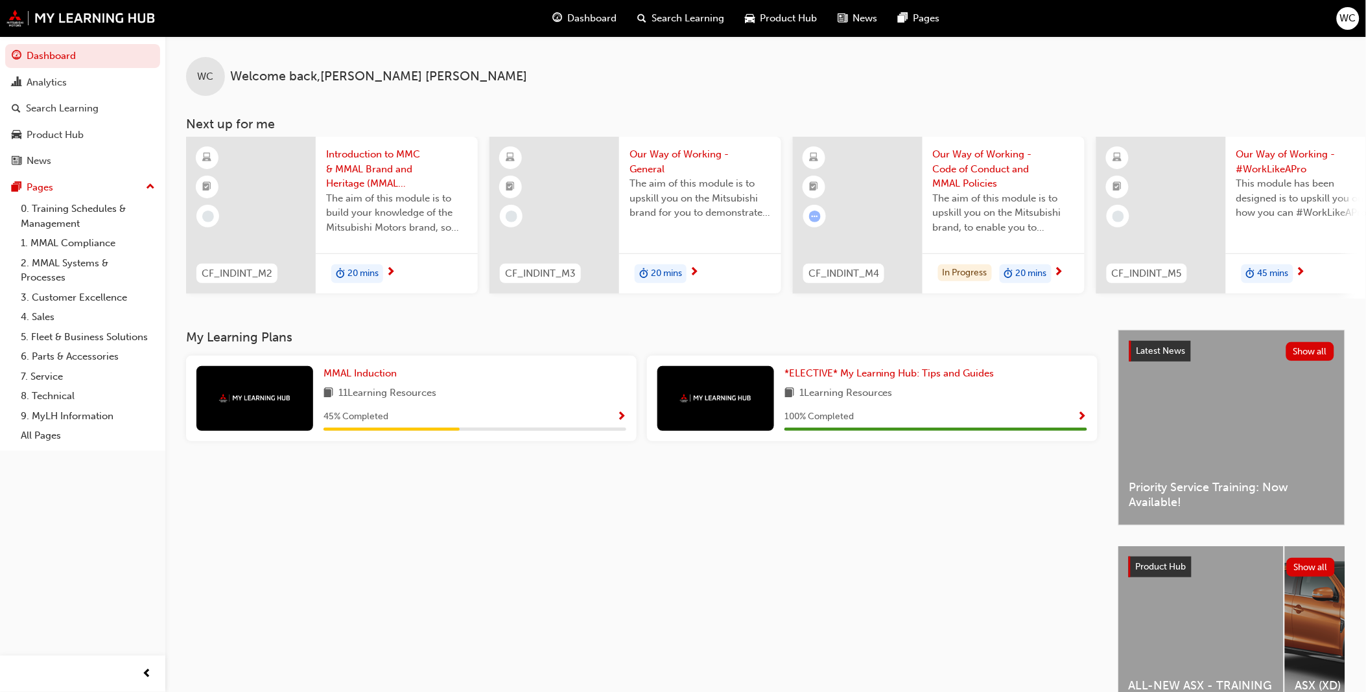
click at [621, 328] on div "WC Welcome back , Wayne Cowley Next up for me CF_INDINT_M2 Introduction to MMC …" at bounding box center [765, 183] width 1201 height 294
click at [624, 96] on div "WC Welcome back , Wayne Cowley Next up for me CF_INDINT_M2 Introduction to MMC …" at bounding box center [765, 167] width 1201 height 263
click at [800, 49] on div "WC Welcome back , Wayne Cowley" at bounding box center [765, 66] width 1201 height 60
click at [1116, 52] on div "WC Welcome back , Wayne Cowley" at bounding box center [765, 66] width 1201 height 60
click at [764, 62] on div "WC Welcome back , Wayne Cowley" at bounding box center [765, 66] width 1201 height 60
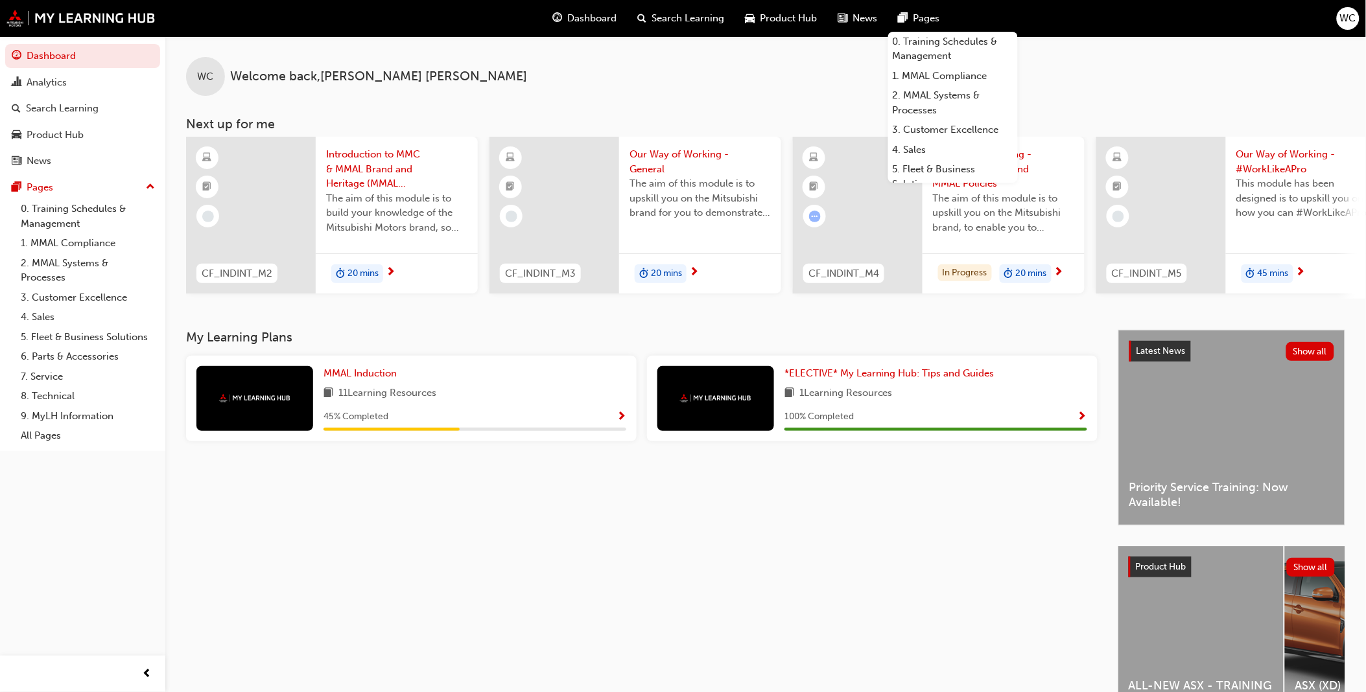
click at [765, 80] on div "WC Welcome back , Wayne Cowley" at bounding box center [765, 66] width 1201 height 60
